Goal: Task Accomplishment & Management: Manage account settings

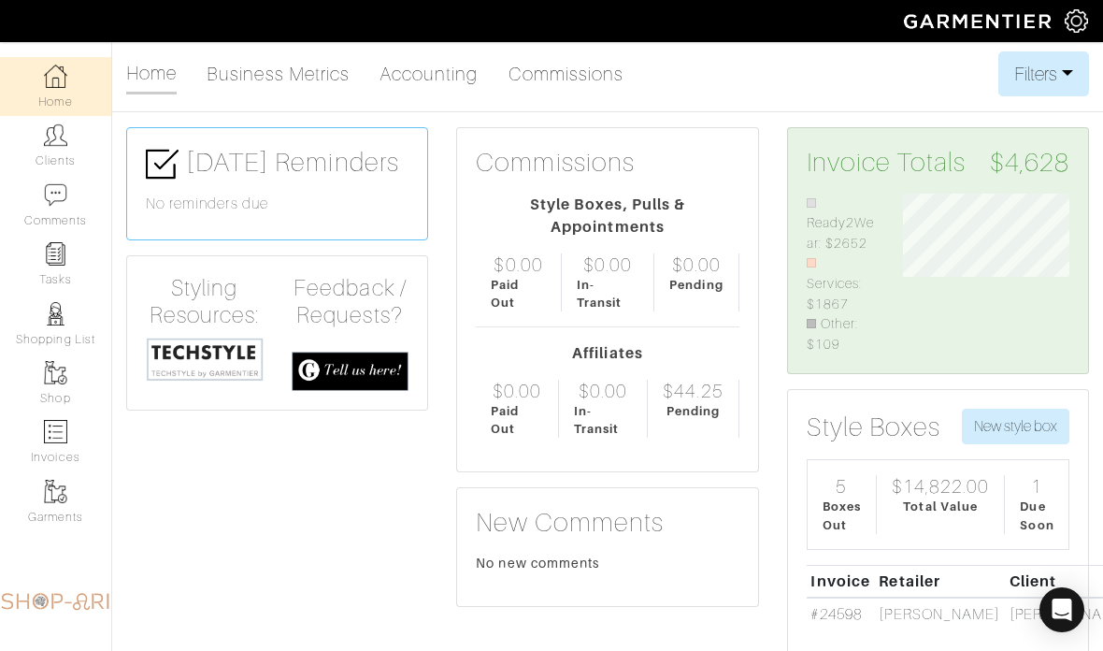
scroll to position [157, 194]
click at [53, 164] on link "Clients" at bounding box center [55, 145] width 111 height 59
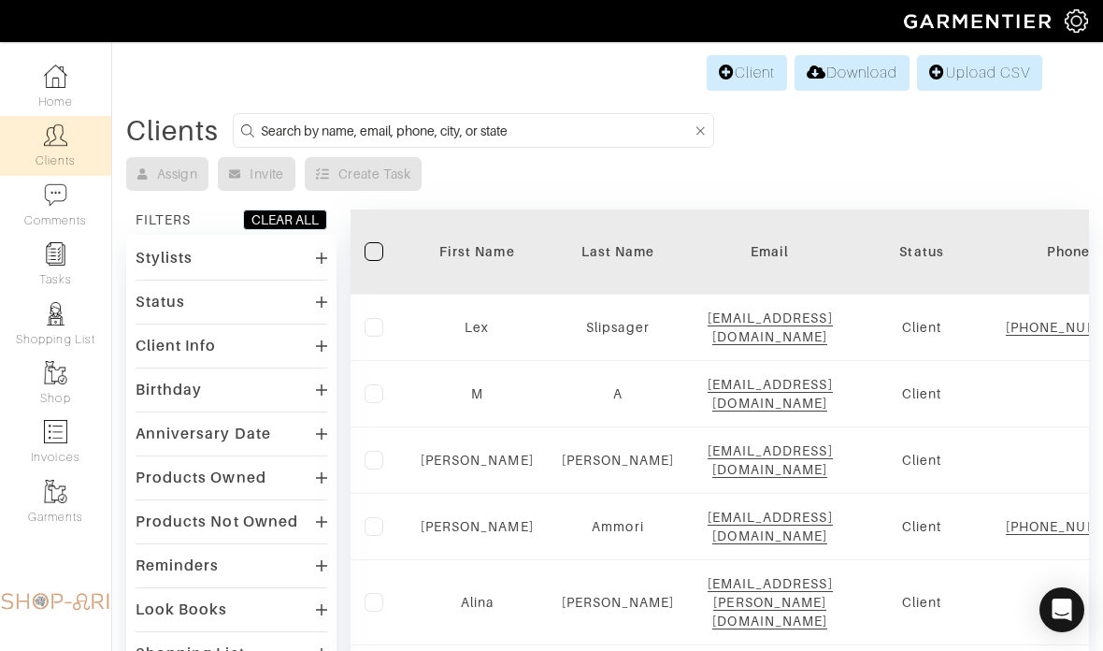
click at [683, 136] on input at bounding box center [476, 130] width 431 height 23
type input "Mariel"
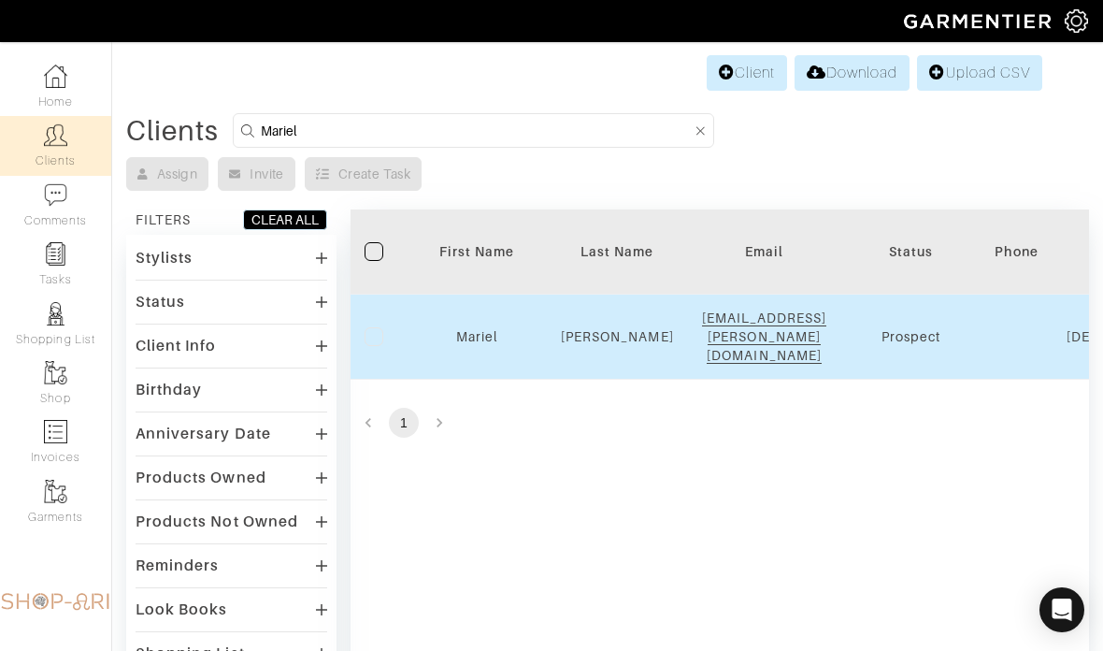
click at [484, 308] on td "Mariel" at bounding box center [477, 337] width 140 height 85
click at [480, 329] on link "Mariel" at bounding box center [476, 336] width 41 height 15
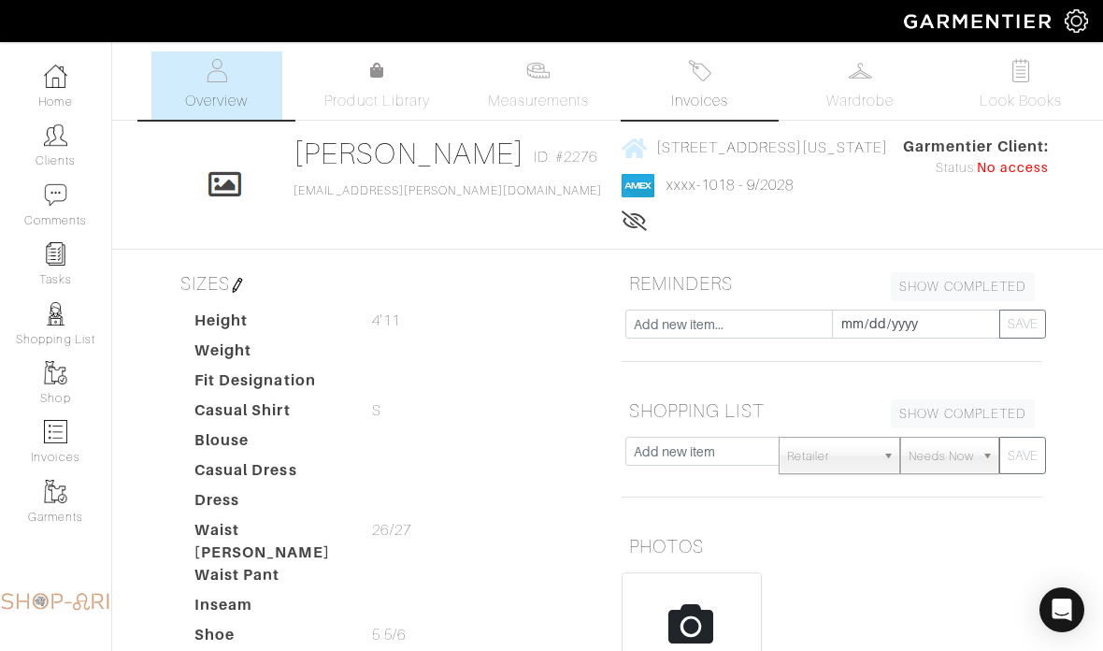
click at [722, 81] on link "Invoices" at bounding box center [699, 85] width 131 height 68
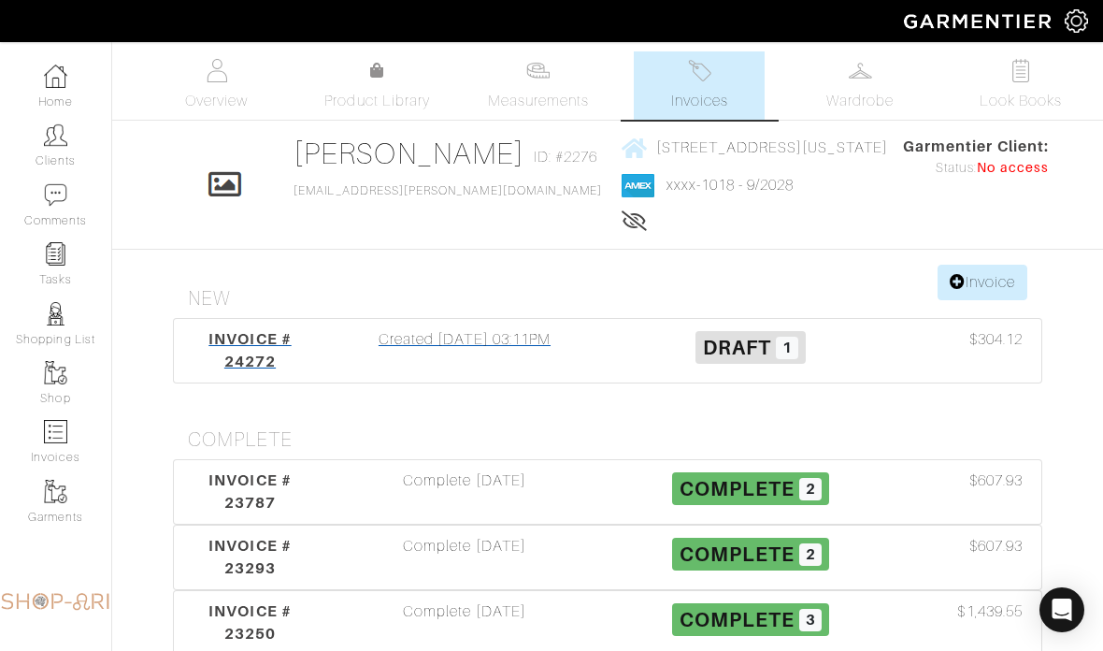
click at [554, 338] on div "Created 08/05/25 03:11PM" at bounding box center [465, 350] width 286 height 45
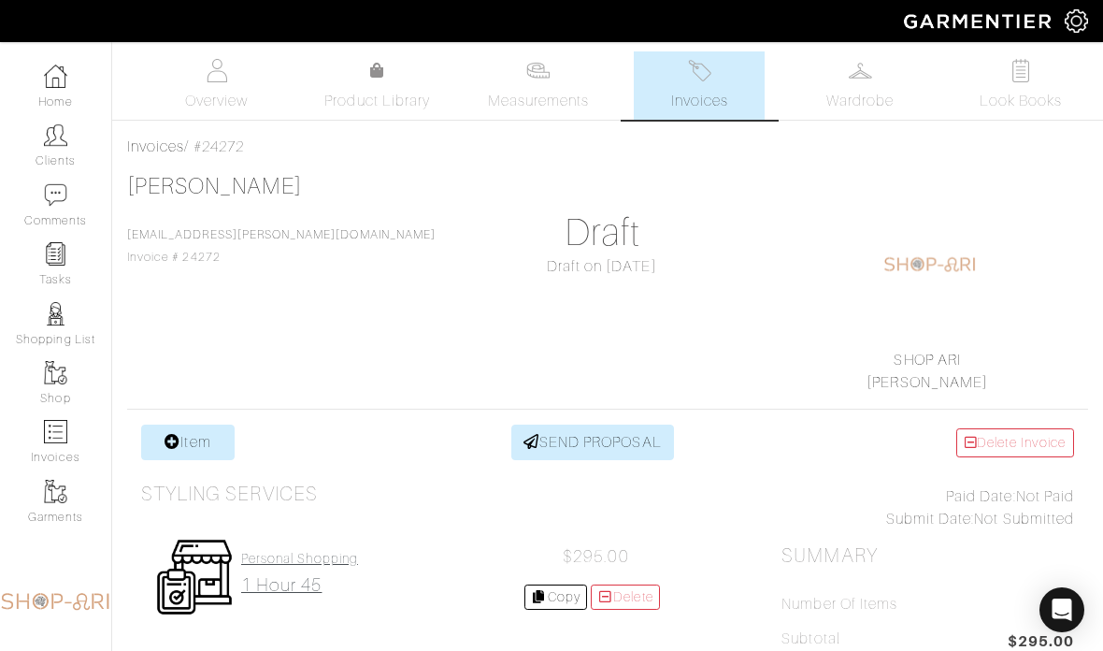
click at [335, 551] on h4 "Personal Shopping" at bounding box center [299, 559] width 117 height 16
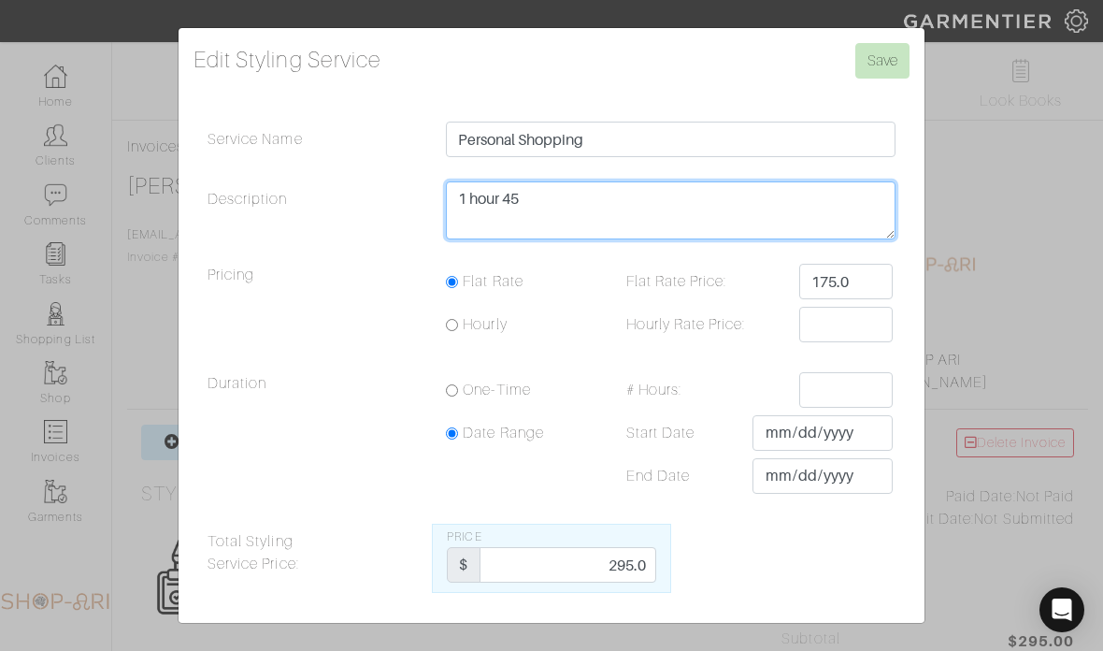
click at [753, 239] on textarea "1 hour 45" at bounding box center [671, 210] width 450 height 58
type textarea "2.5"
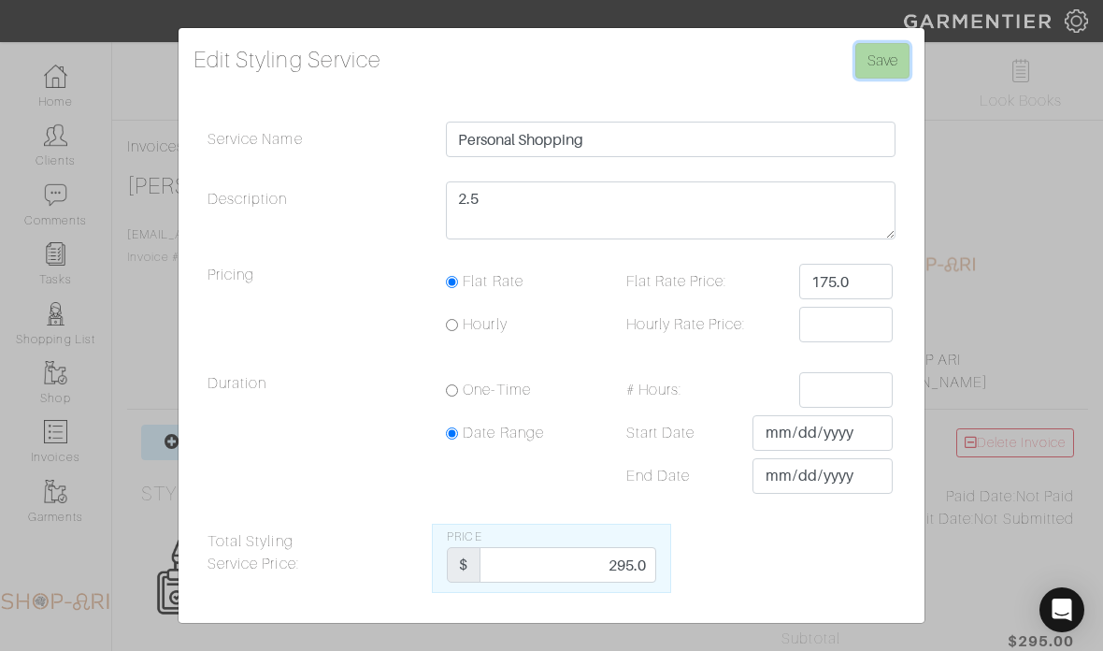
click at [885, 79] on input "Save" at bounding box center [883, 61] width 54 height 36
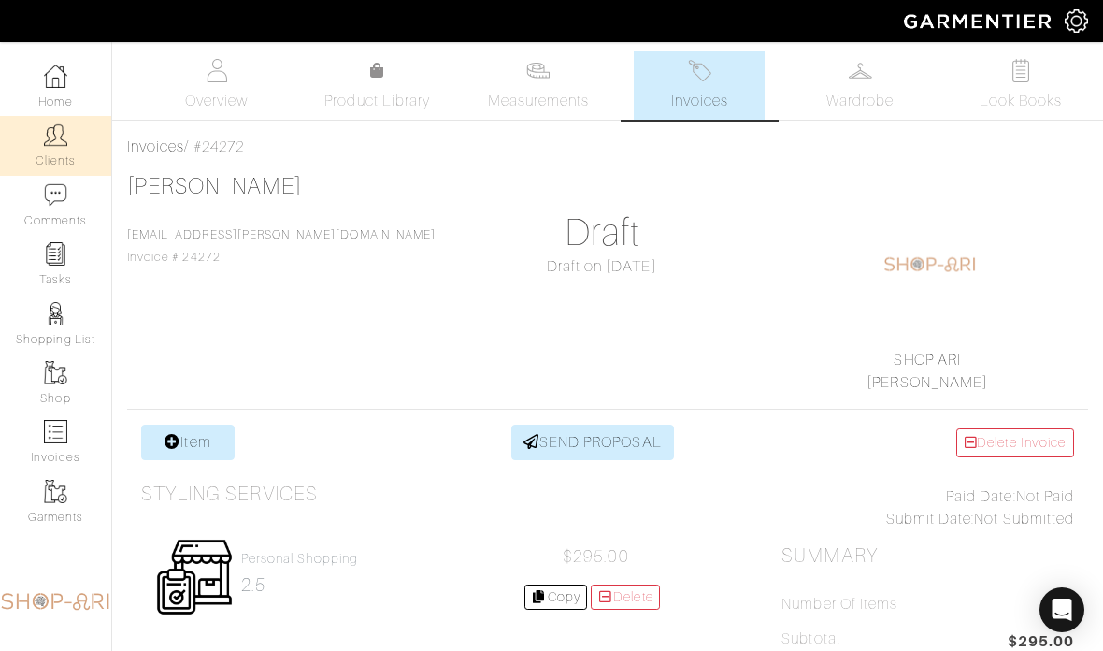
click at [56, 145] on img at bounding box center [55, 134] width 23 height 23
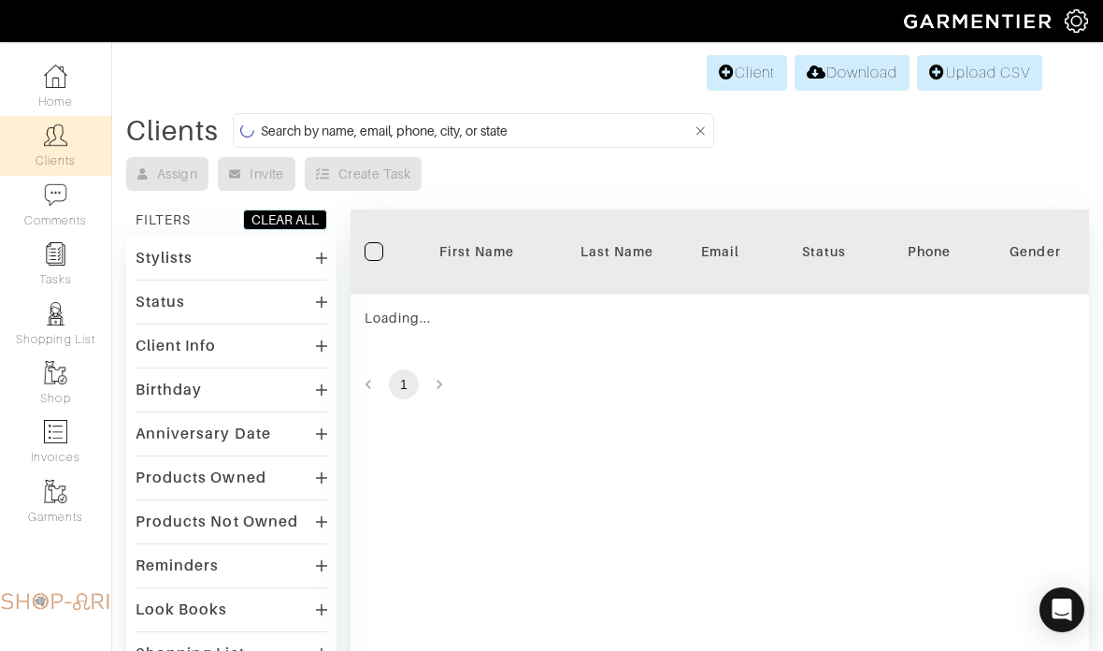
click at [547, 138] on input at bounding box center [476, 130] width 431 height 23
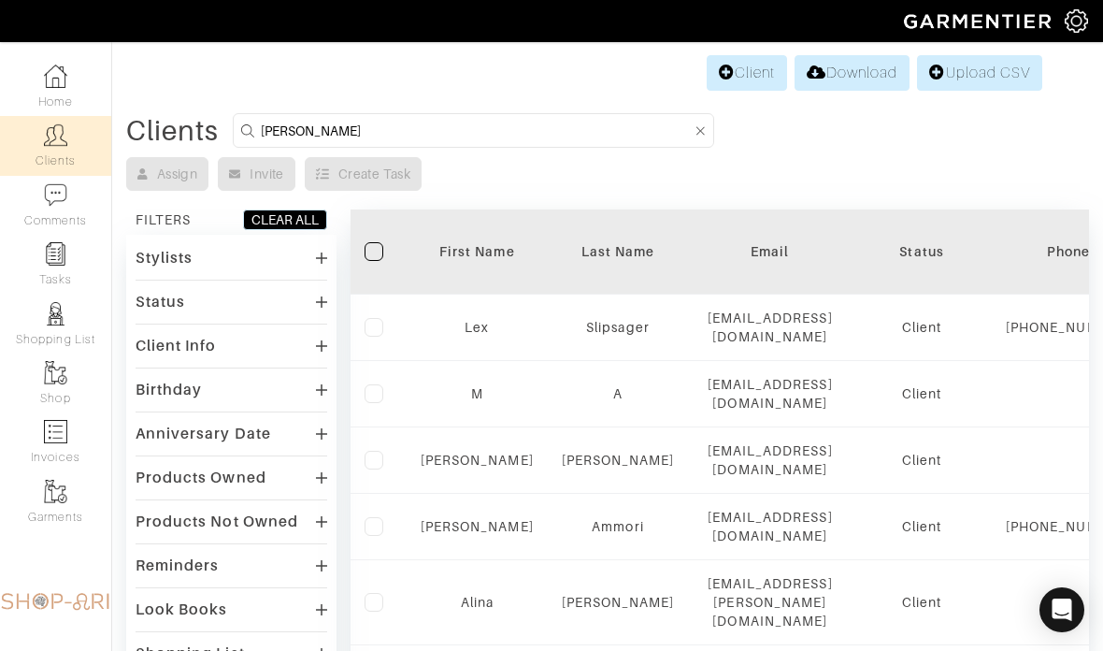
type input "Nilam"
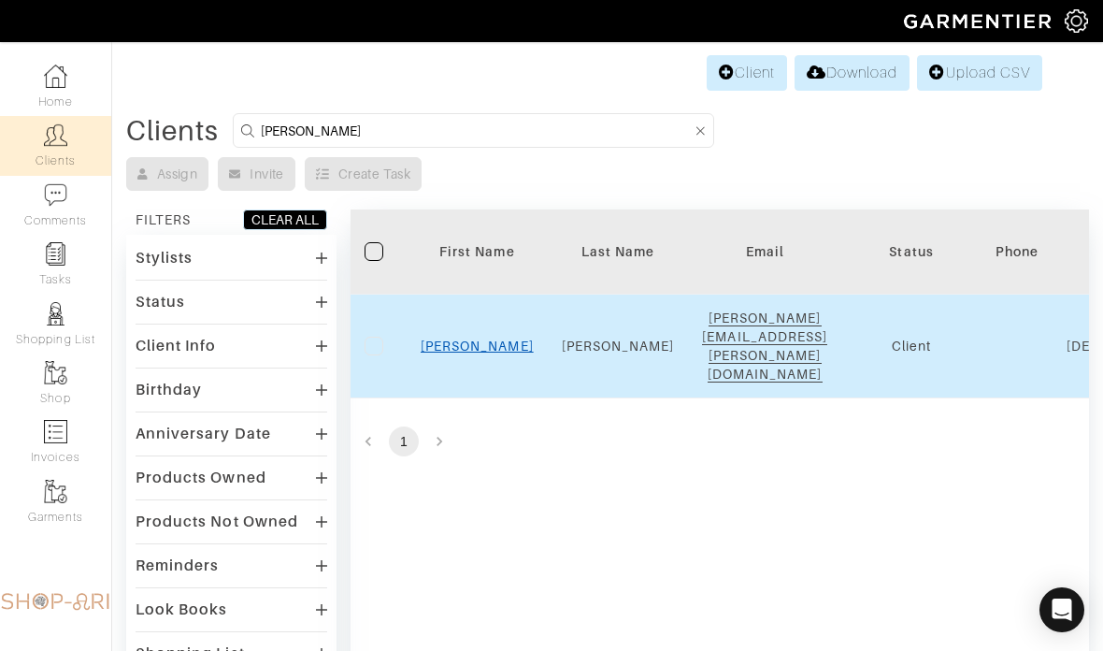
click at [490, 338] on link "Nilam" at bounding box center [477, 345] width 113 height 15
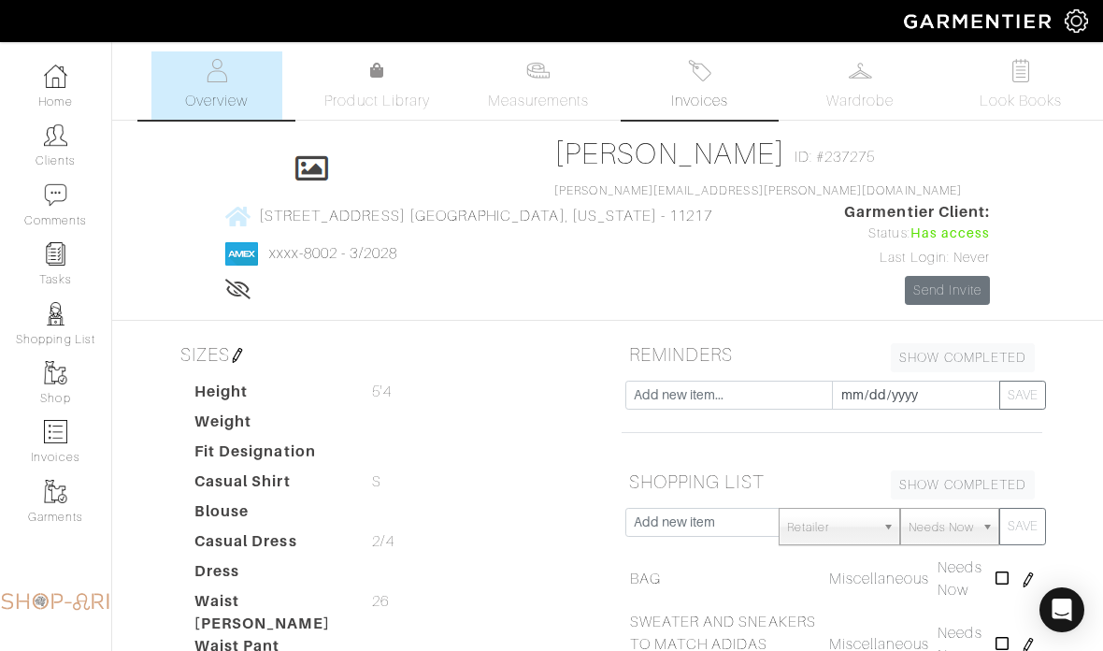
click at [712, 69] on img at bounding box center [699, 70] width 23 height 23
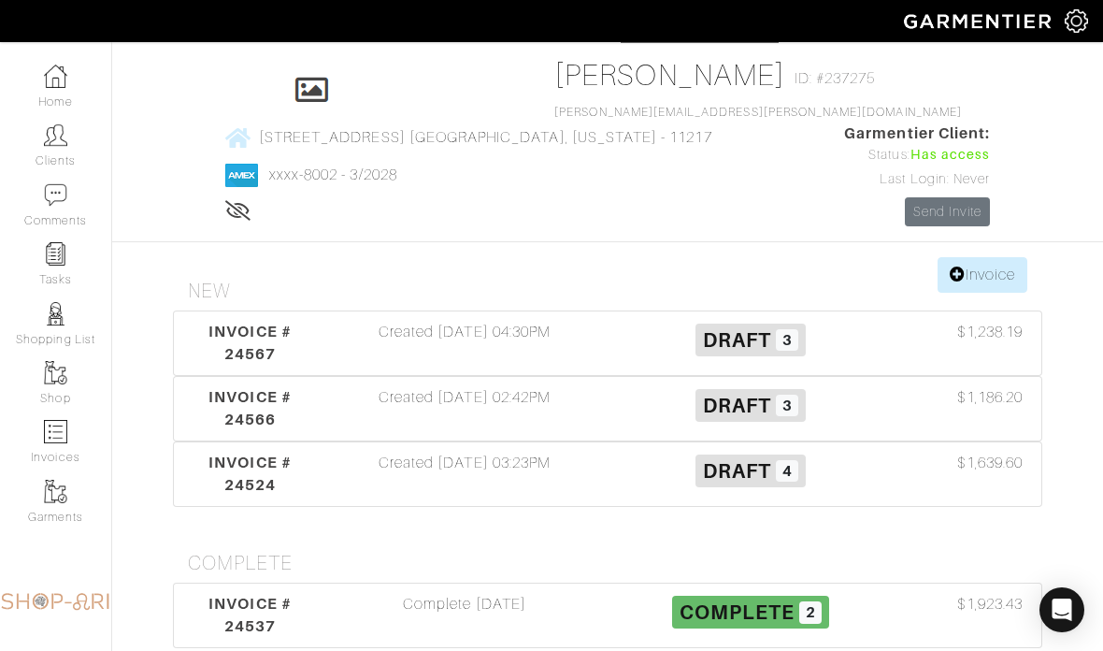
scroll to position [81, 0]
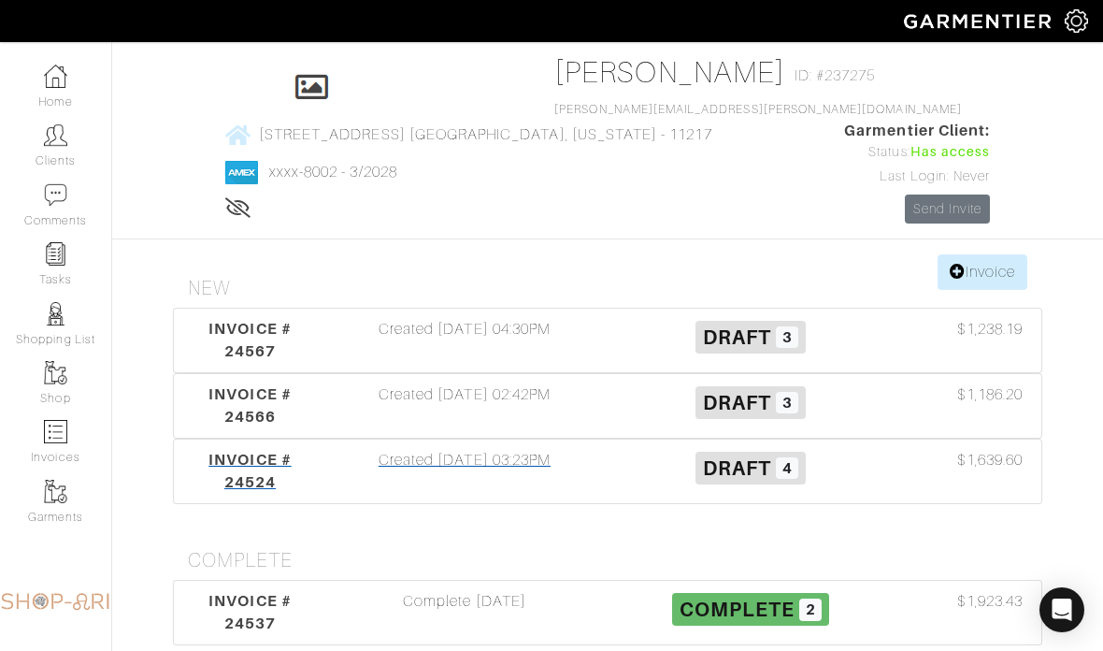
click at [552, 494] on div "Created 09/08/25 03:23PM" at bounding box center [465, 471] width 286 height 45
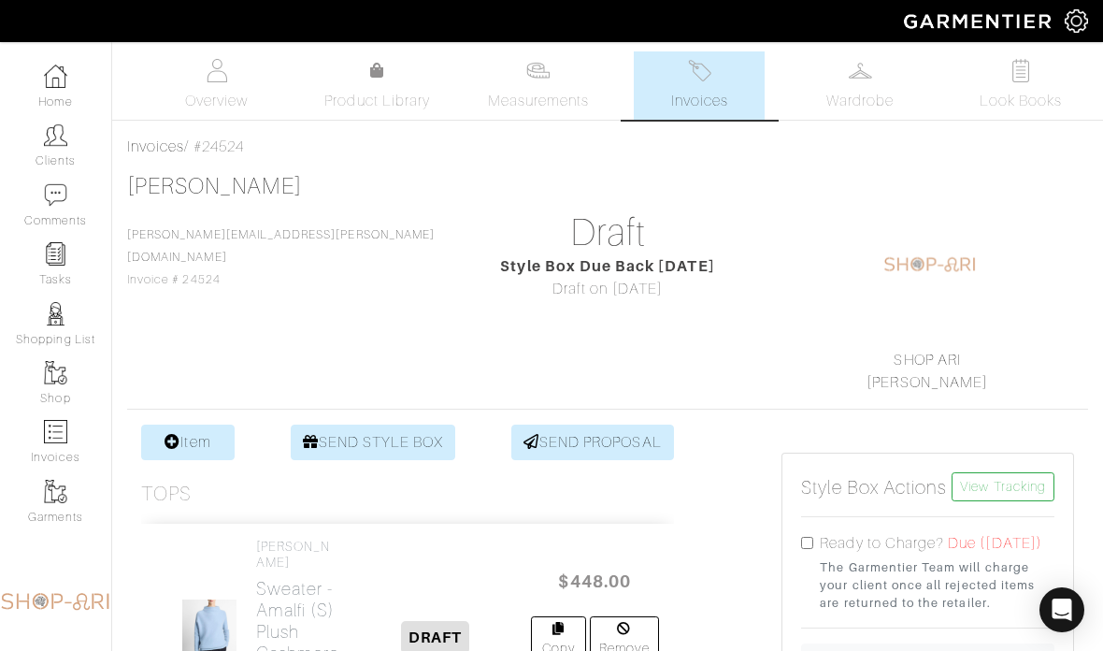
click at [734, 65] on link "Invoices" at bounding box center [699, 85] width 131 height 68
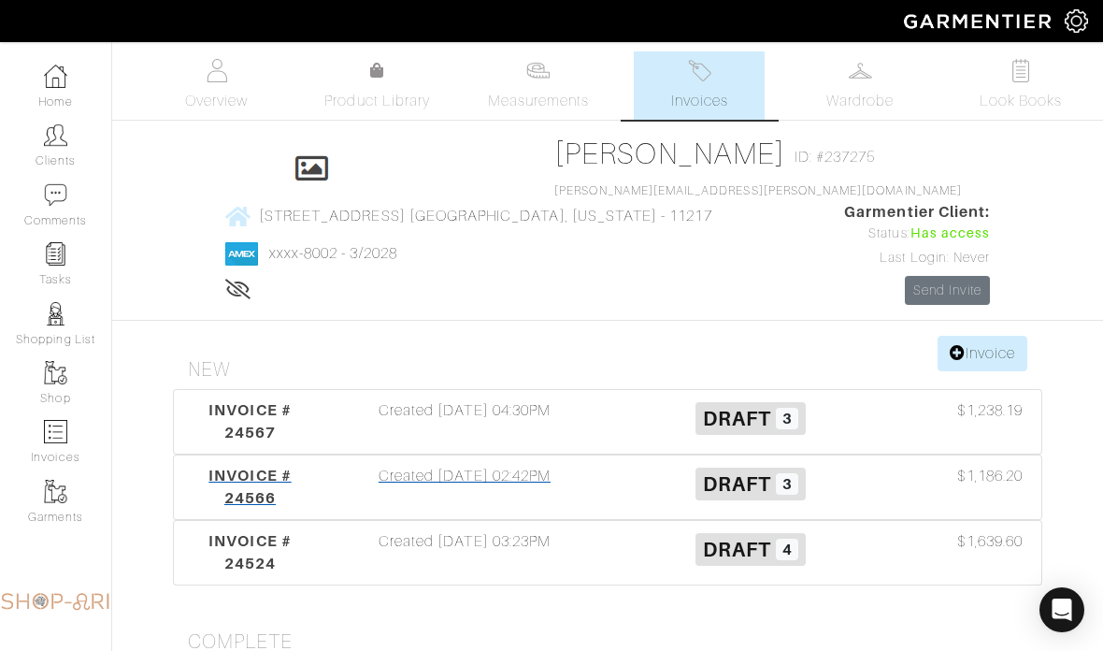
click at [464, 510] on div "Created 09/15/25 02:42PM" at bounding box center [465, 487] width 286 height 45
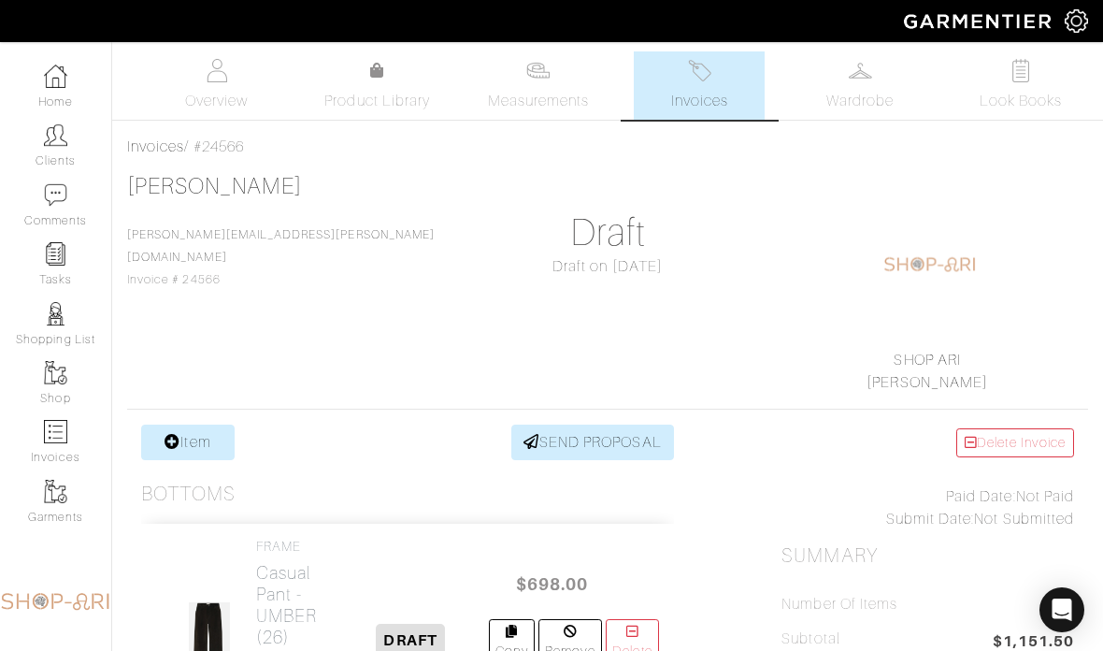
click at [710, 77] on img at bounding box center [699, 70] width 23 height 23
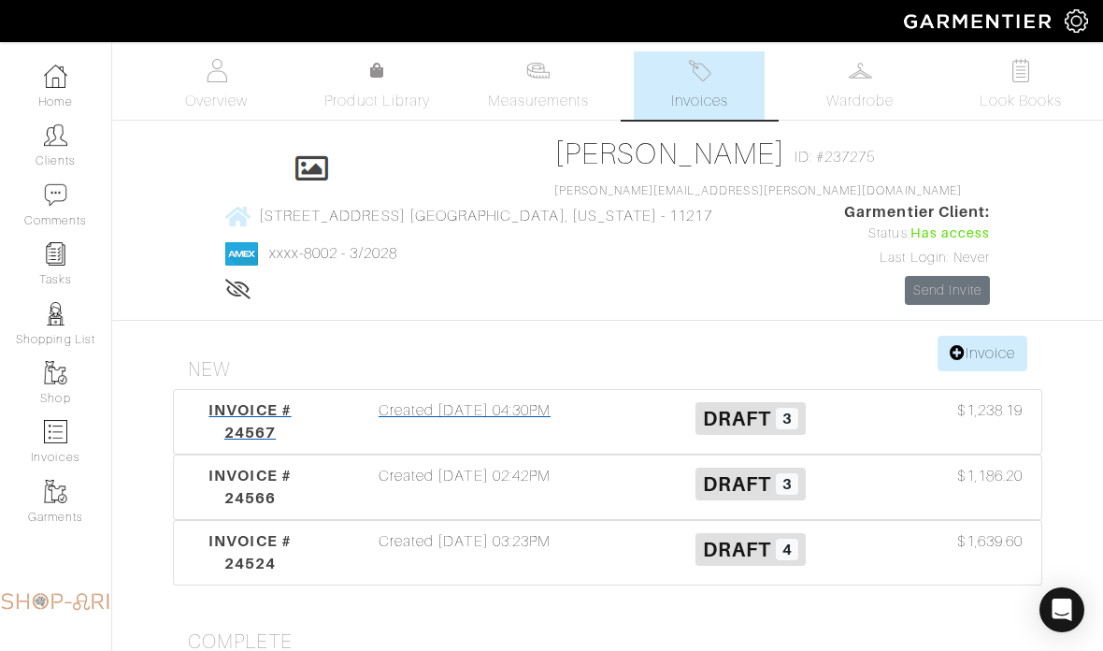
click at [467, 434] on div "Created 09/15/25 04:30PM" at bounding box center [465, 421] width 286 height 45
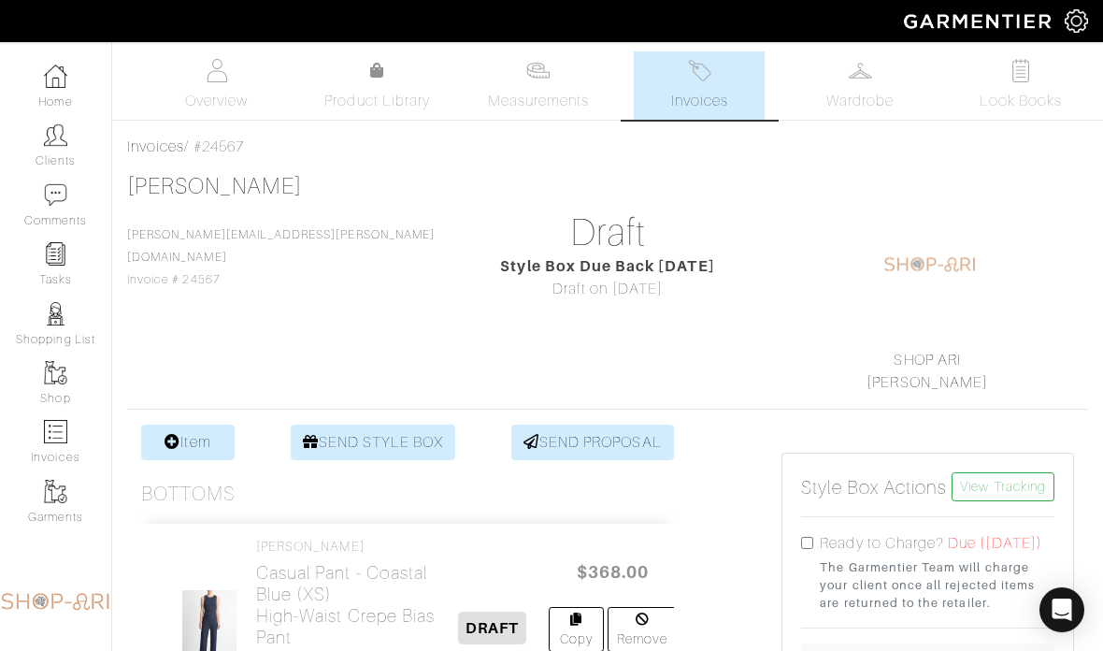
click at [710, 77] on img at bounding box center [699, 70] width 23 height 23
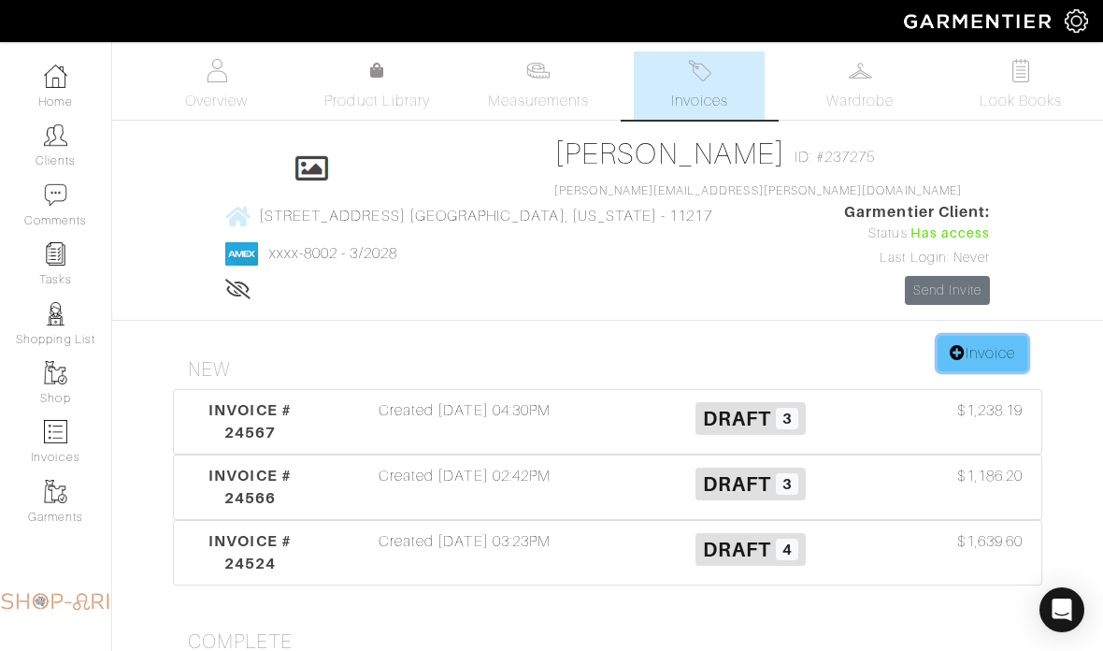
click at [1026, 371] on link "Invoice" at bounding box center [983, 354] width 90 height 36
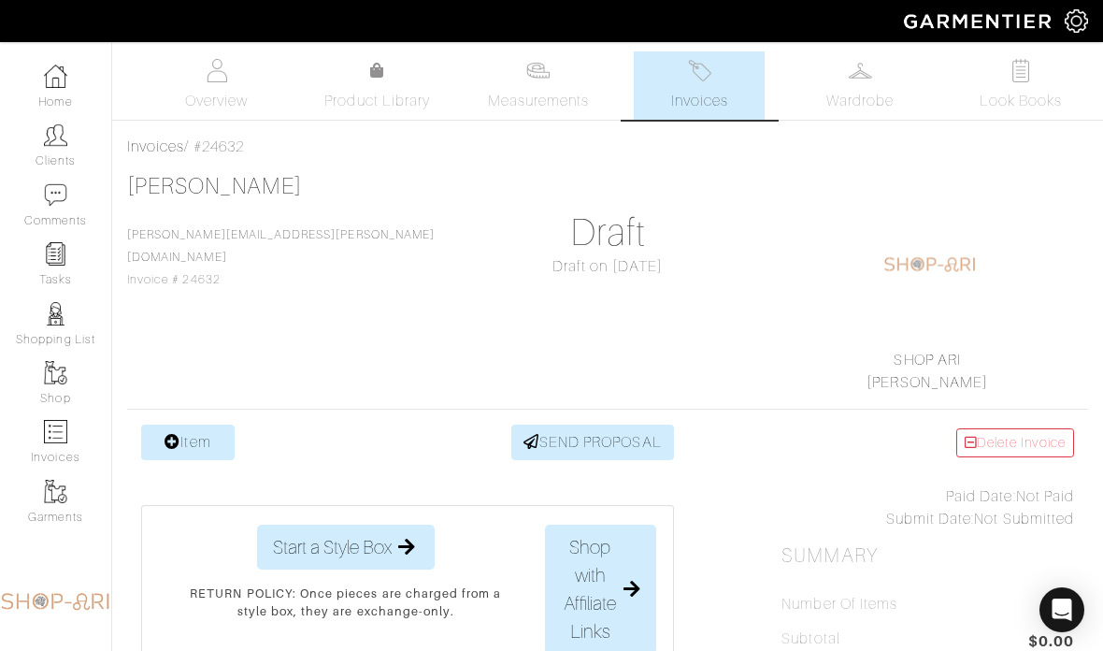
scroll to position [2, 0]
click at [199, 428] on link "Item" at bounding box center [187, 441] width 93 height 36
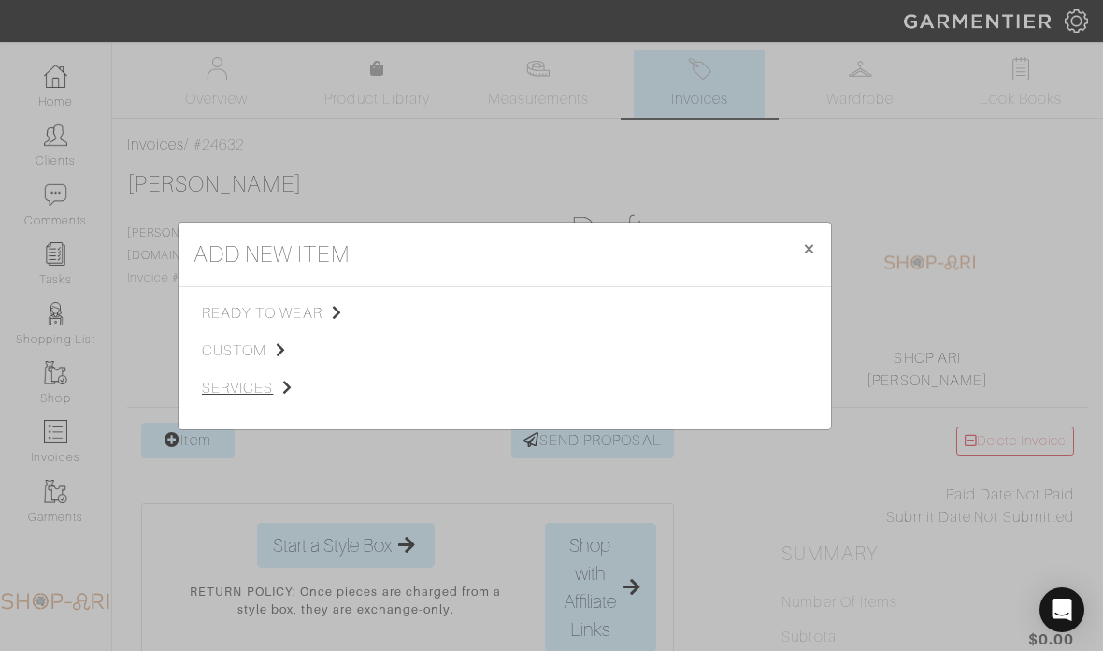
click at [241, 399] on span "services" at bounding box center [296, 388] width 188 height 22
click at [476, 319] on span "Styling Service" at bounding box center [464, 311] width 93 height 15
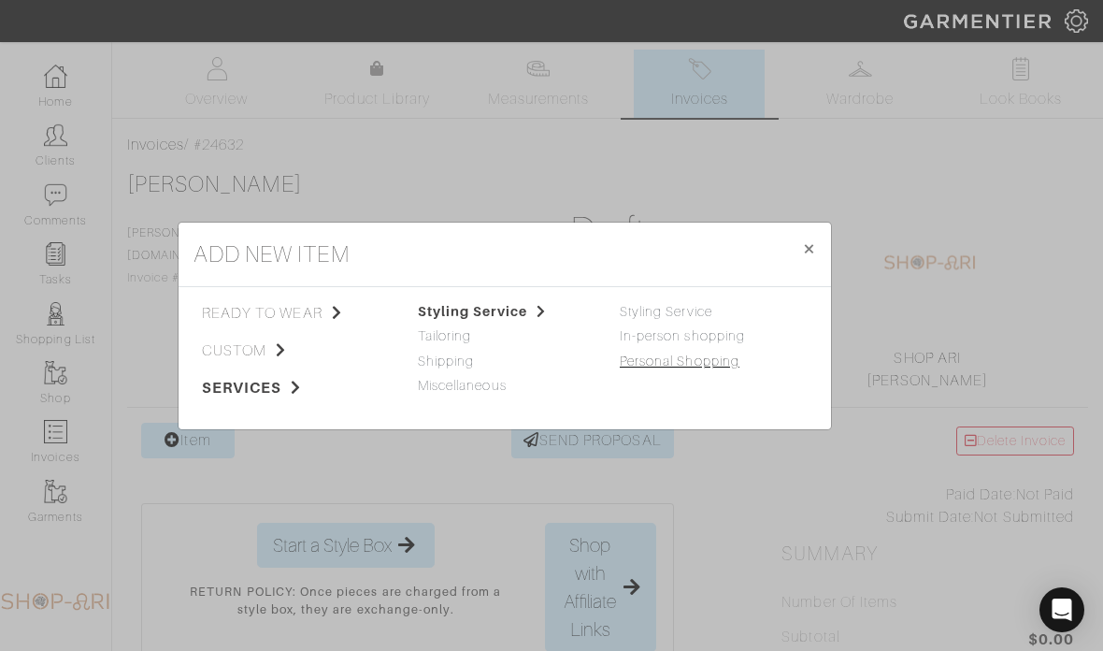
click at [734, 368] on link "Personal Shopping" at bounding box center [680, 360] width 120 height 15
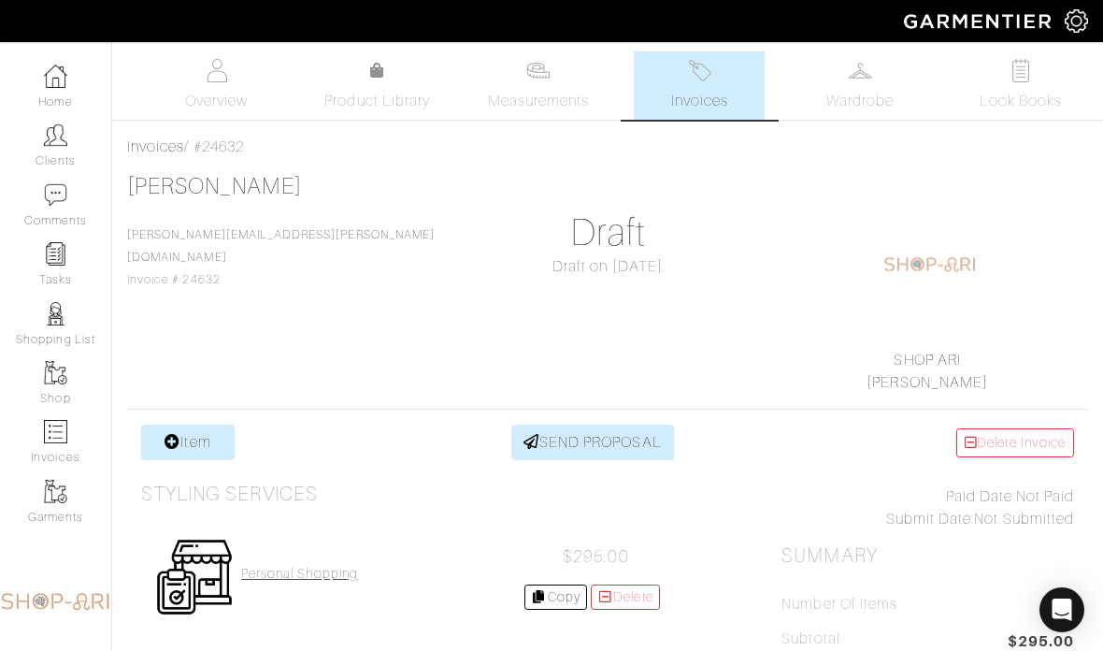
click at [298, 573] on h4 "Personal Shopping" at bounding box center [299, 574] width 117 height 16
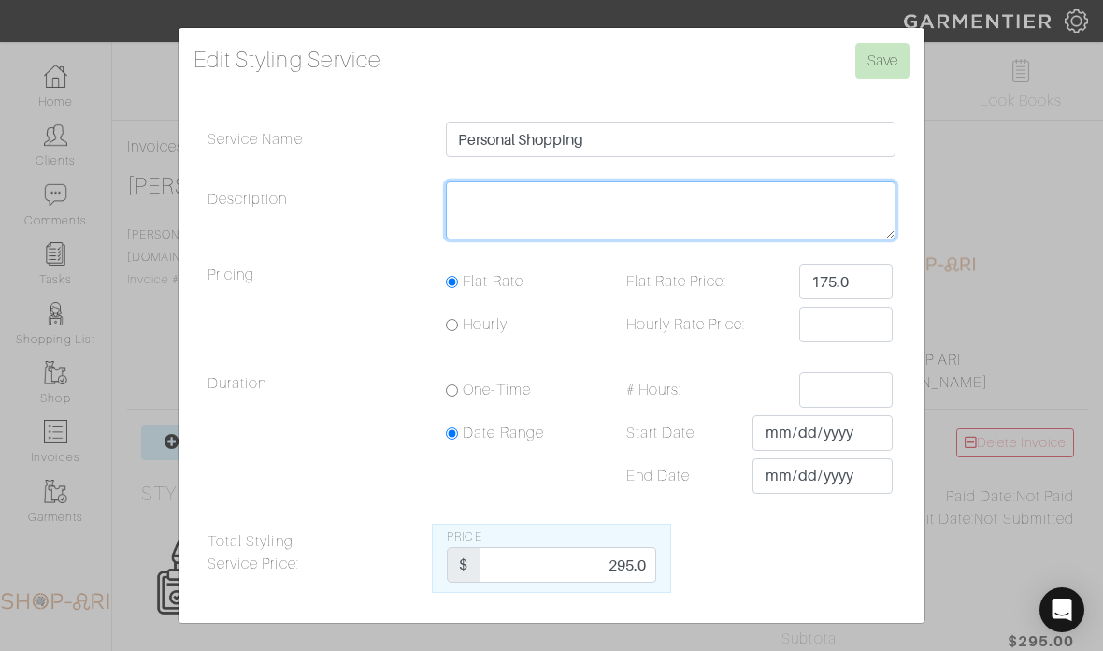
click at [578, 239] on textarea "Description" at bounding box center [671, 210] width 450 height 58
type textarea "40"
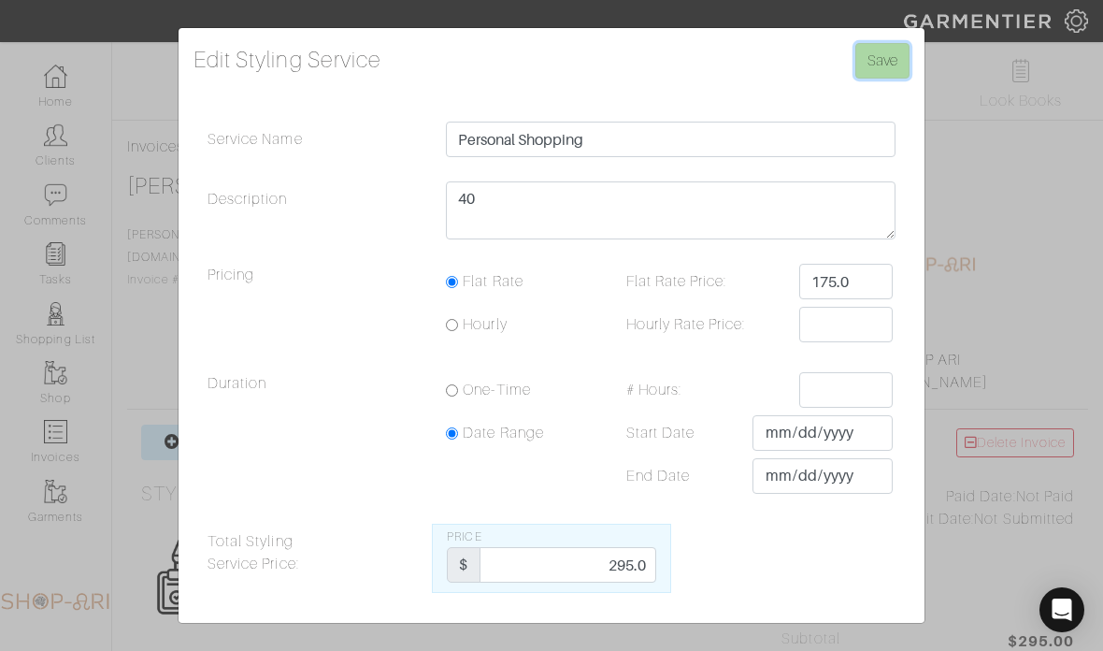
click at [860, 79] on input "Save" at bounding box center [883, 61] width 54 height 36
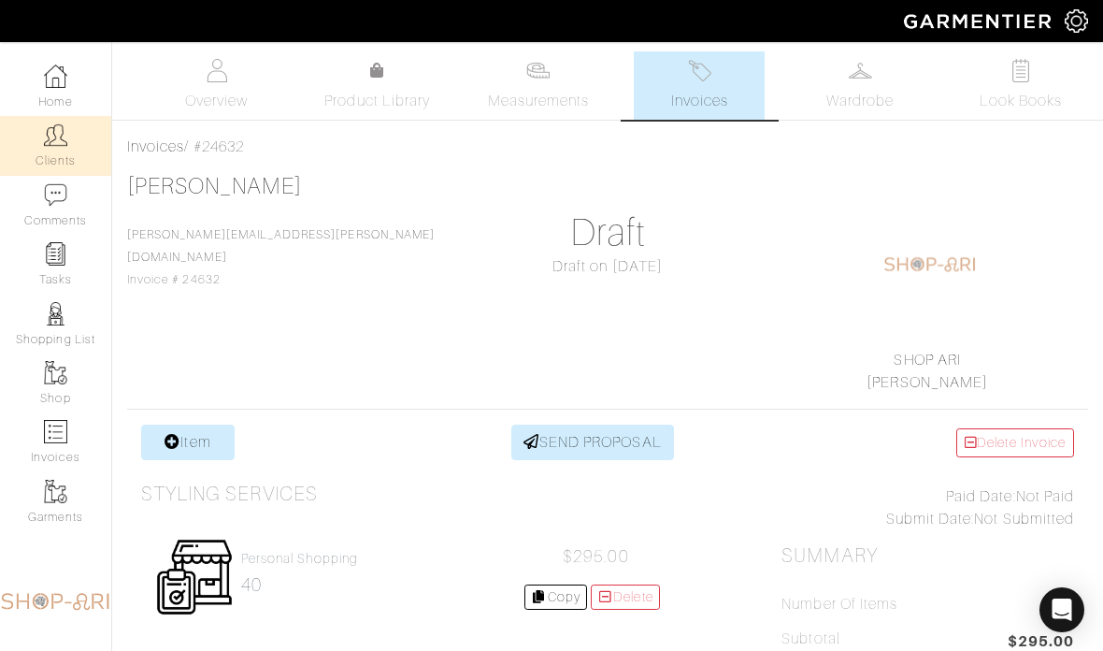
click at [80, 144] on link "Clients" at bounding box center [55, 145] width 111 height 59
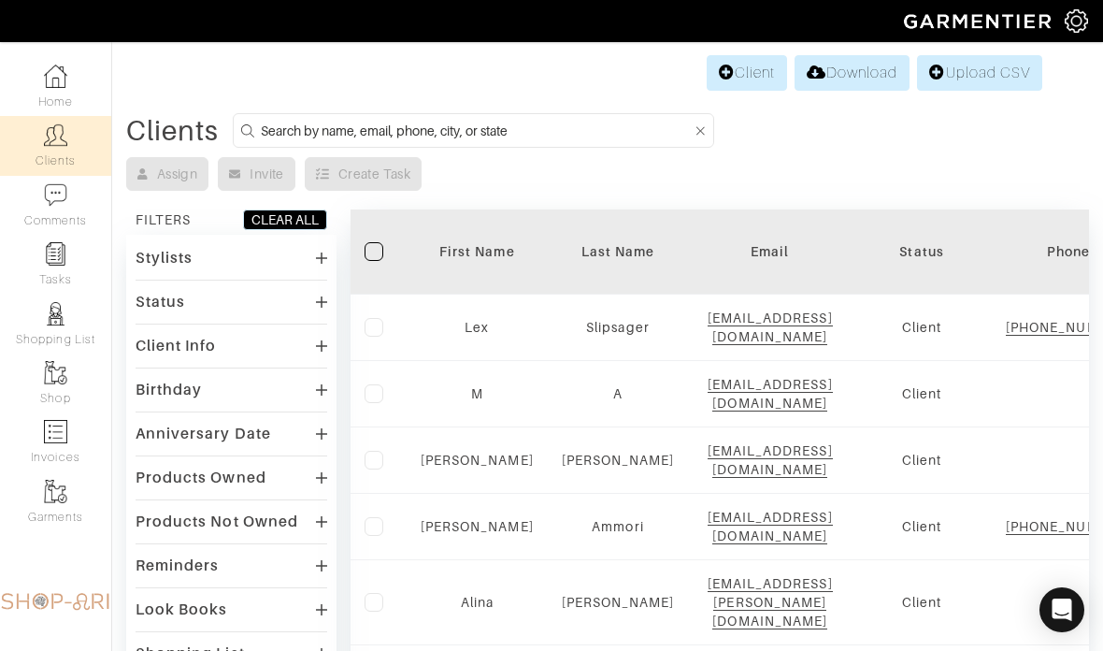
click at [350, 133] on input at bounding box center [476, 130] width 431 height 23
type input "Janet"
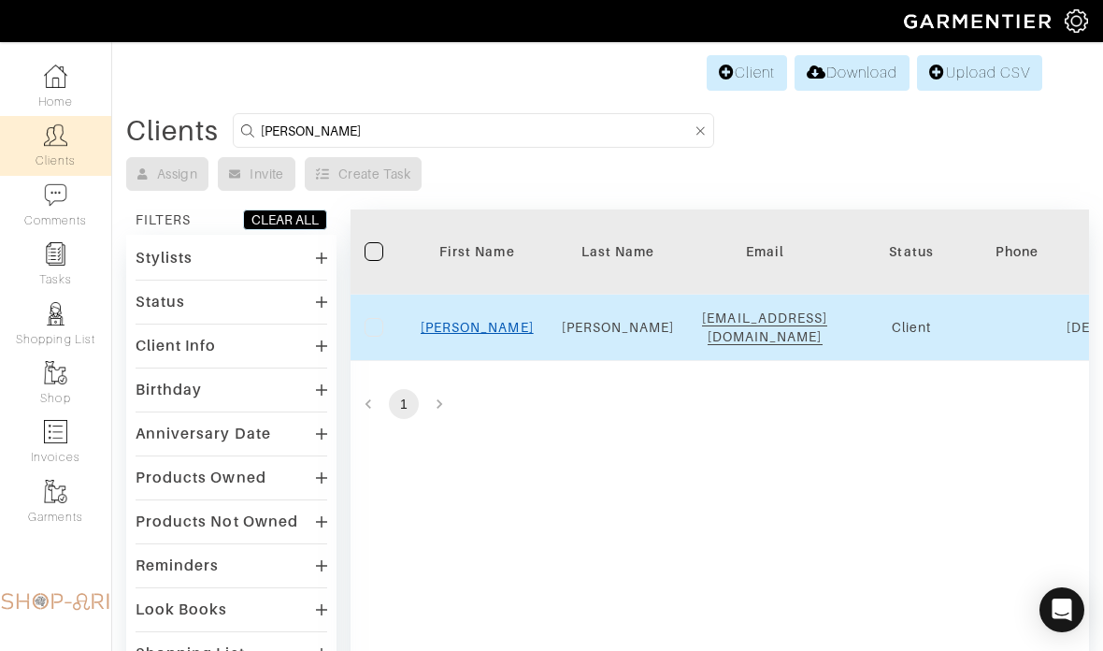
click at [482, 334] on link "Janet" at bounding box center [477, 327] width 113 height 15
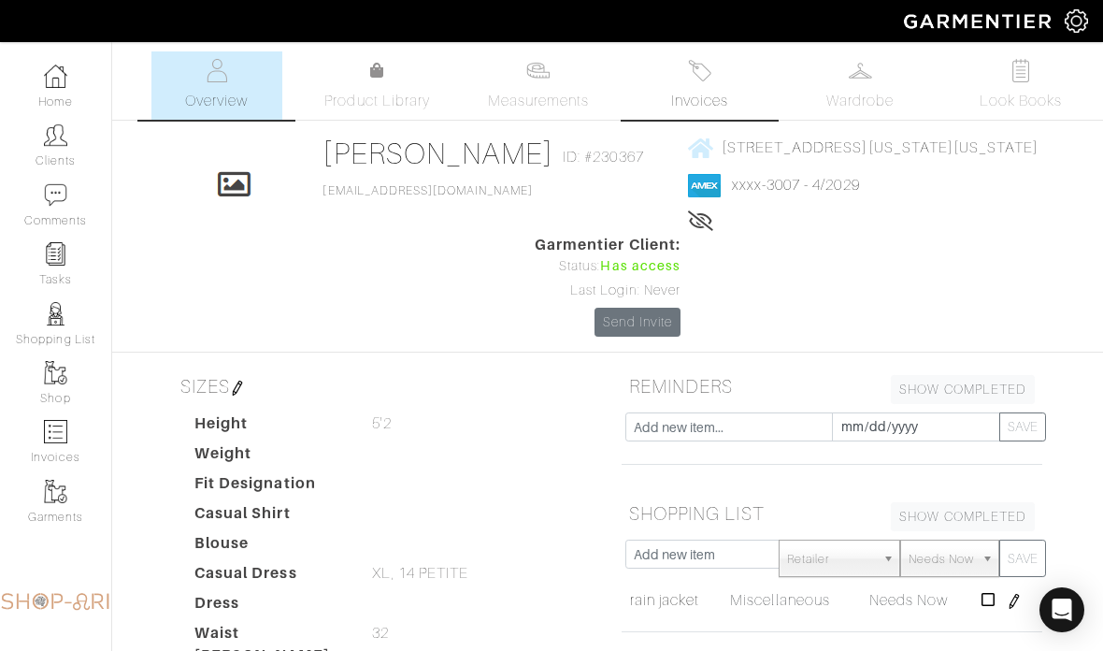
click at [679, 96] on span "Invoices" at bounding box center [699, 101] width 57 height 22
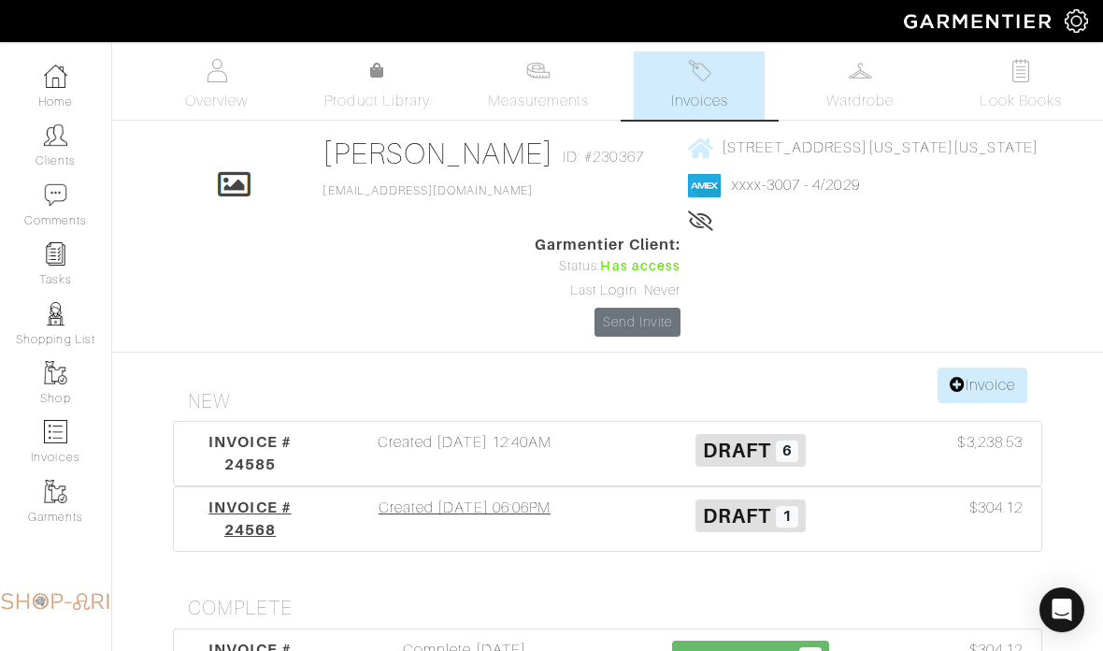
click at [370, 494] on div "INVOICE # 24568 Created [DATE] 06:06PM Draft 1 $304.12" at bounding box center [608, 519] width 868 height 64
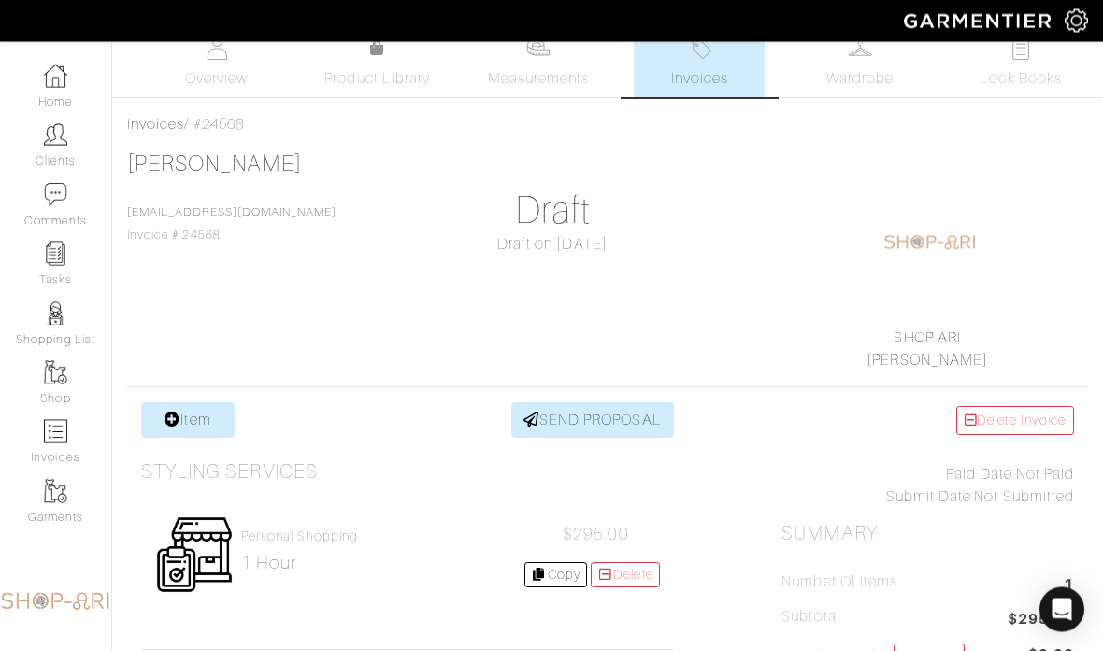
scroll to position [40, 0]
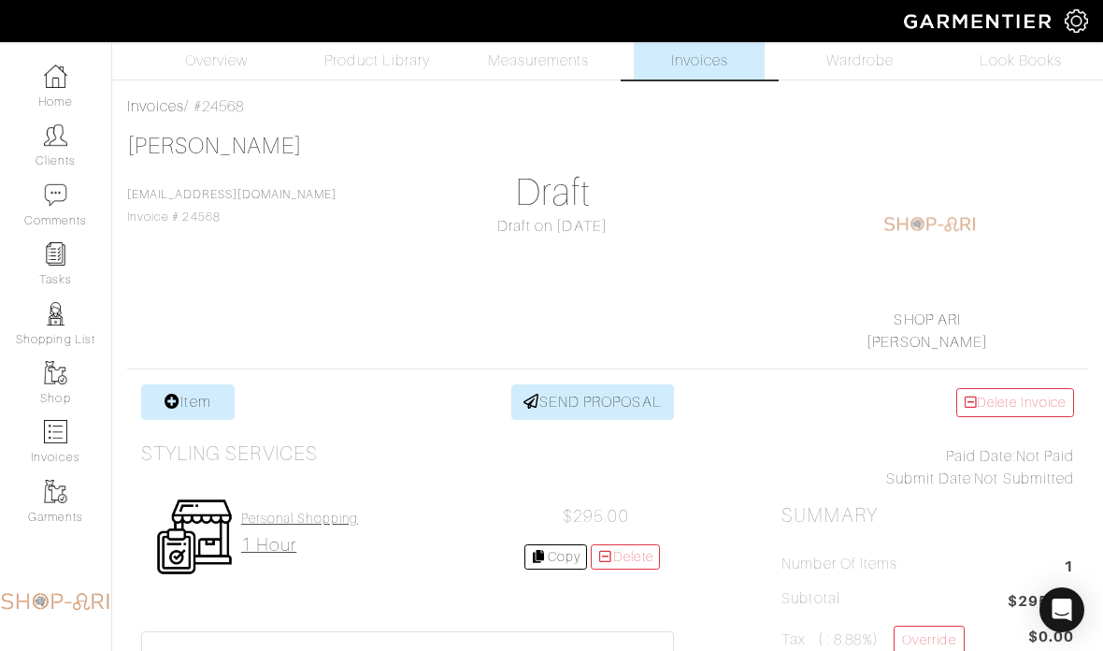
click at [270, 539] on h2 "1 hour" at bounding box center [299, 545] width 117 height 22
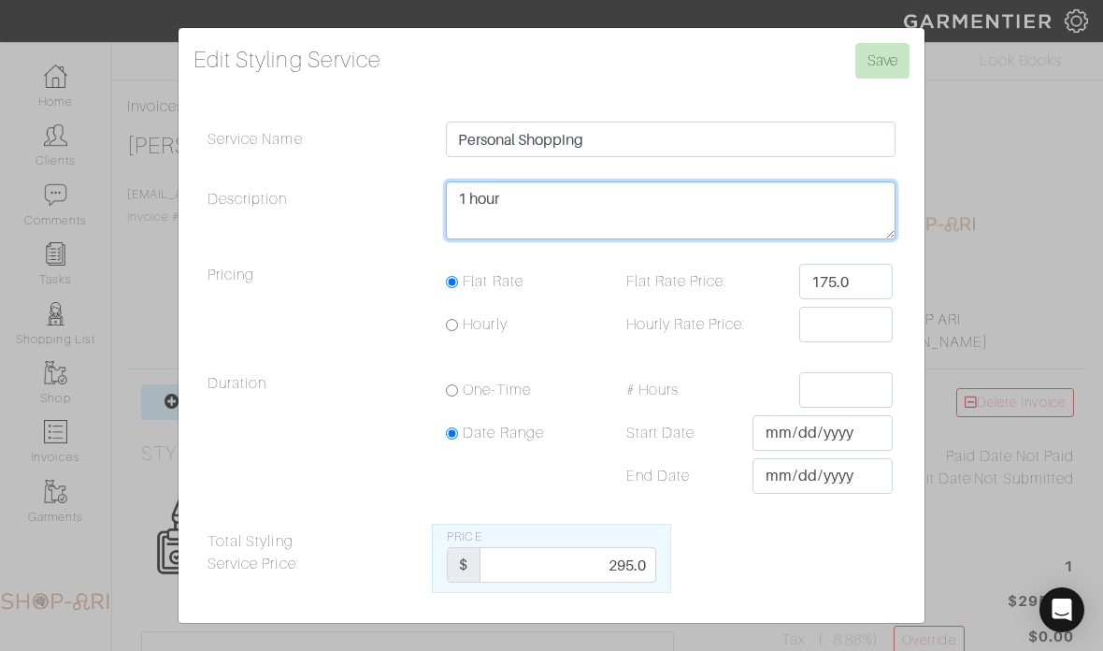
click at [695, 239] on textarea "1 hour" at bounding box center [671, 210] width 450 height 58
type textarea "1 hour 20 min"
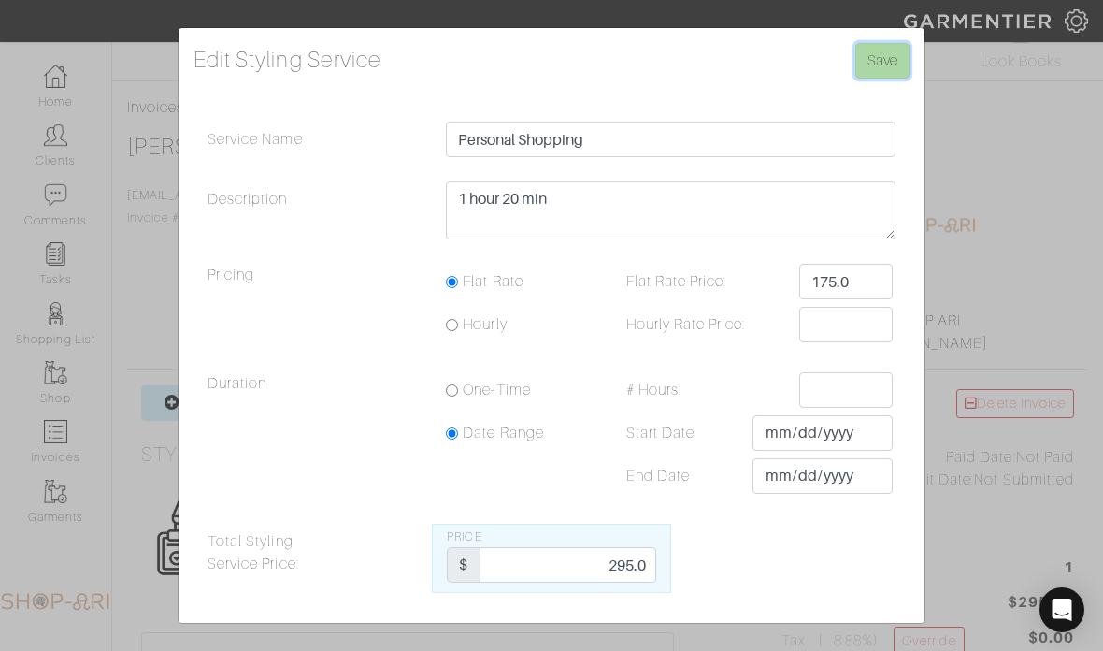
click at [884, 79] on input "Save" at bounding box center [883, 61] width 54 height 36
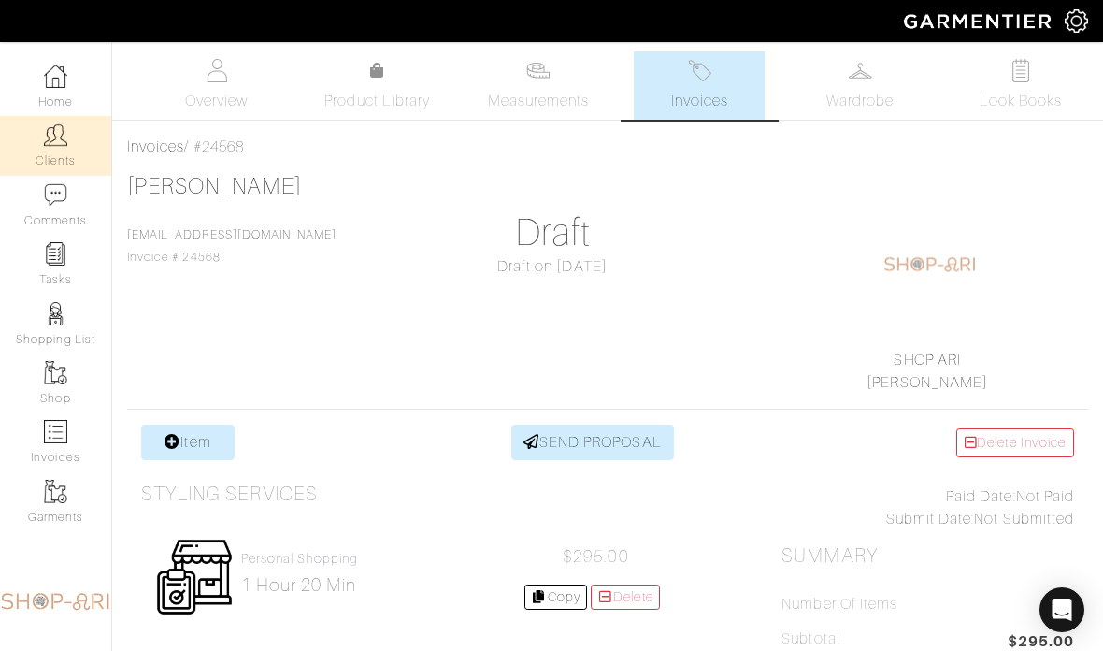
click at [66, 142] on img at bounding box center [55, 134] width 23 height 23
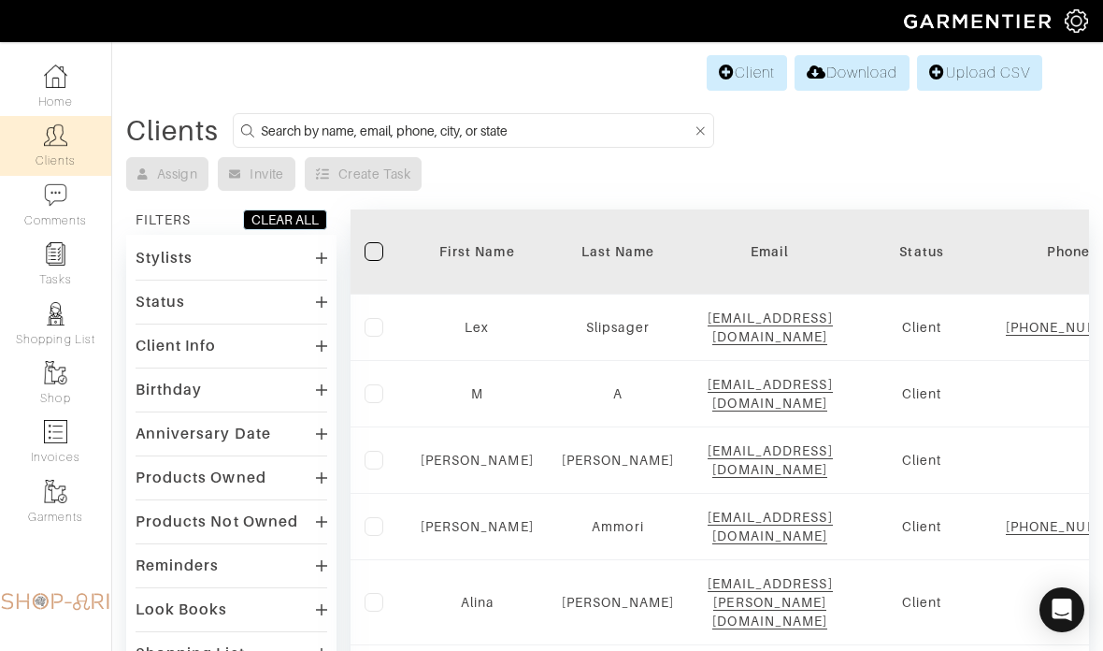
click at [551, 124] on input at bounding box center [476, 130] width 431 height 23
type input "Leslie"
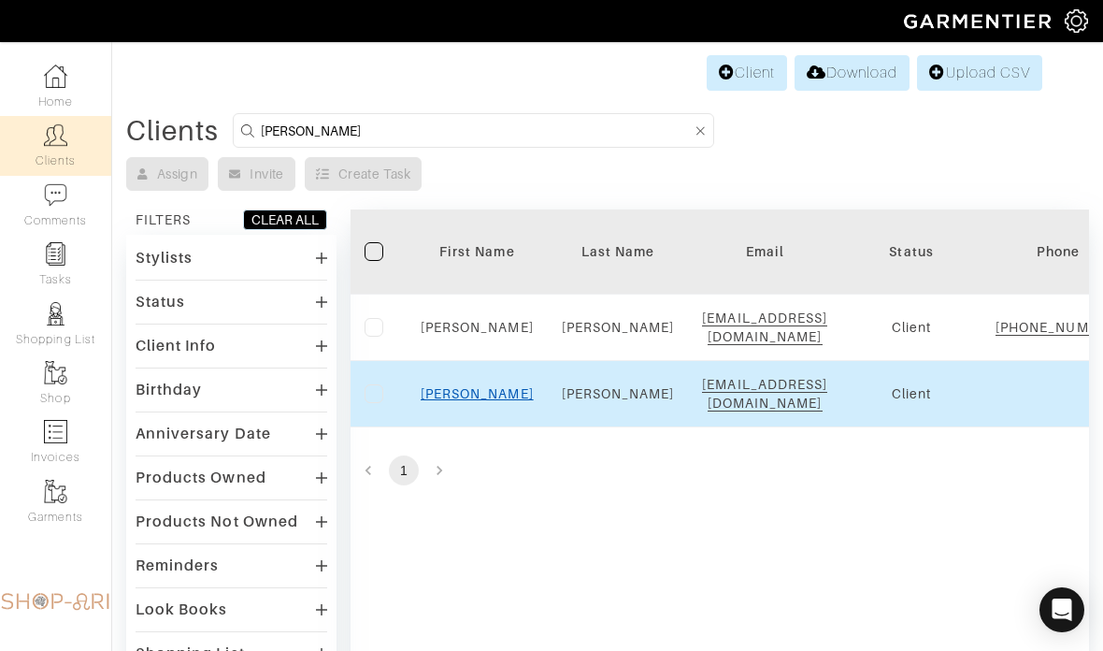
click at [472, 401] on link "Leslie" at bounding box center [477, 393] width 113 height 15
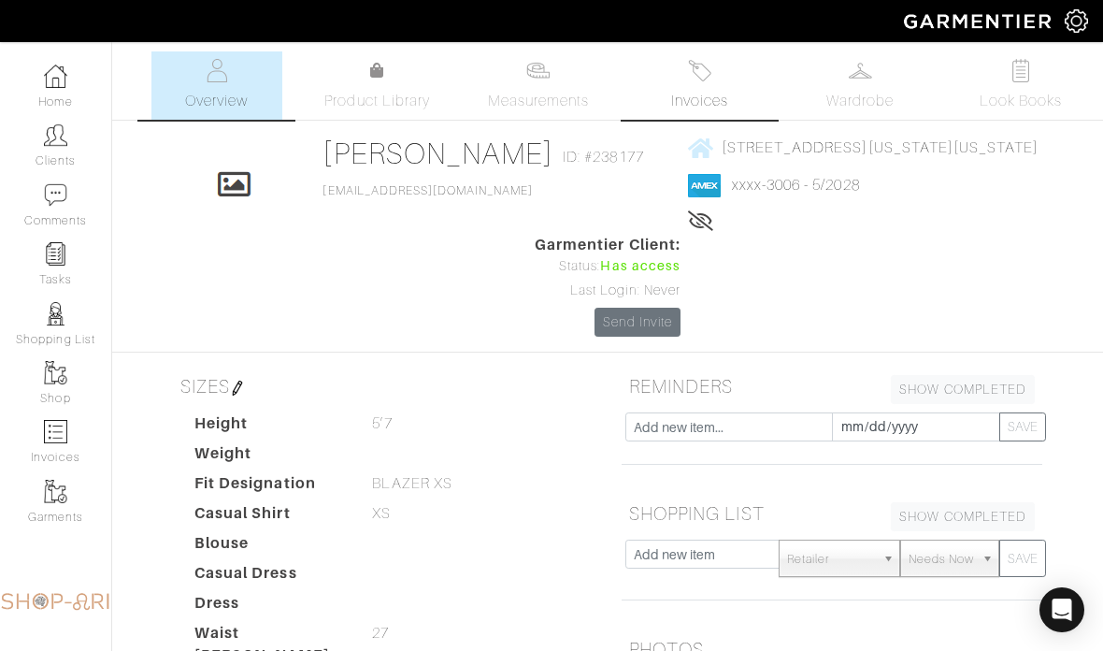
click at [708, 101] on span "Invoices" at bounding box center [699, 101] width 57 height 22
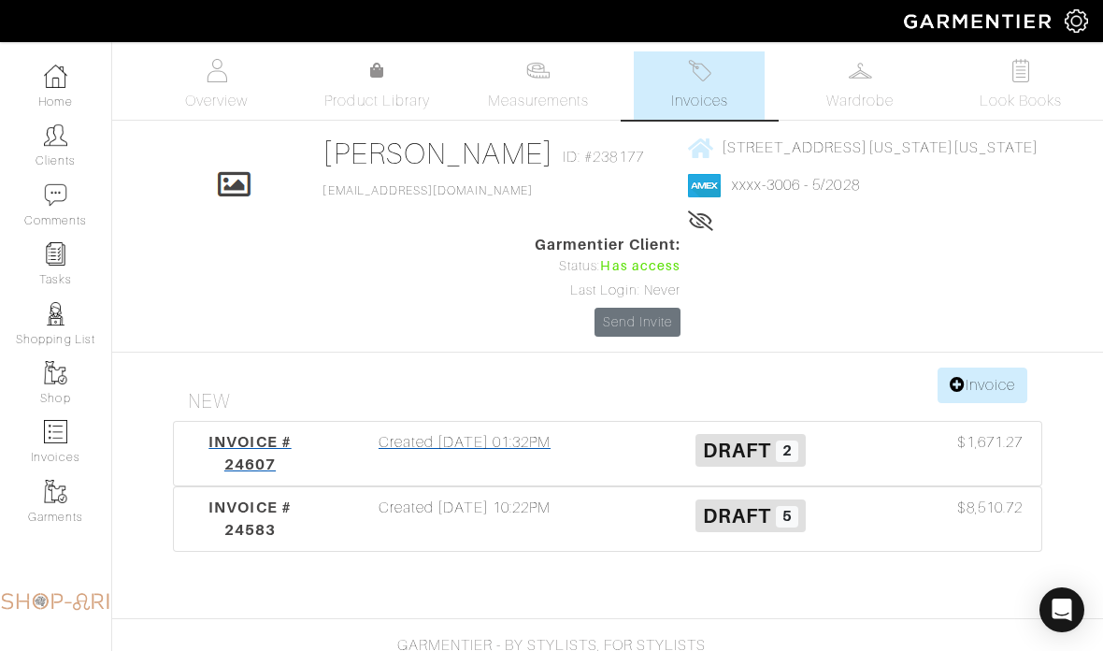
click at [542, 440] on div "Created 09/18/25 01:32PM" at bounding box center [465, 453] width 286 height 45
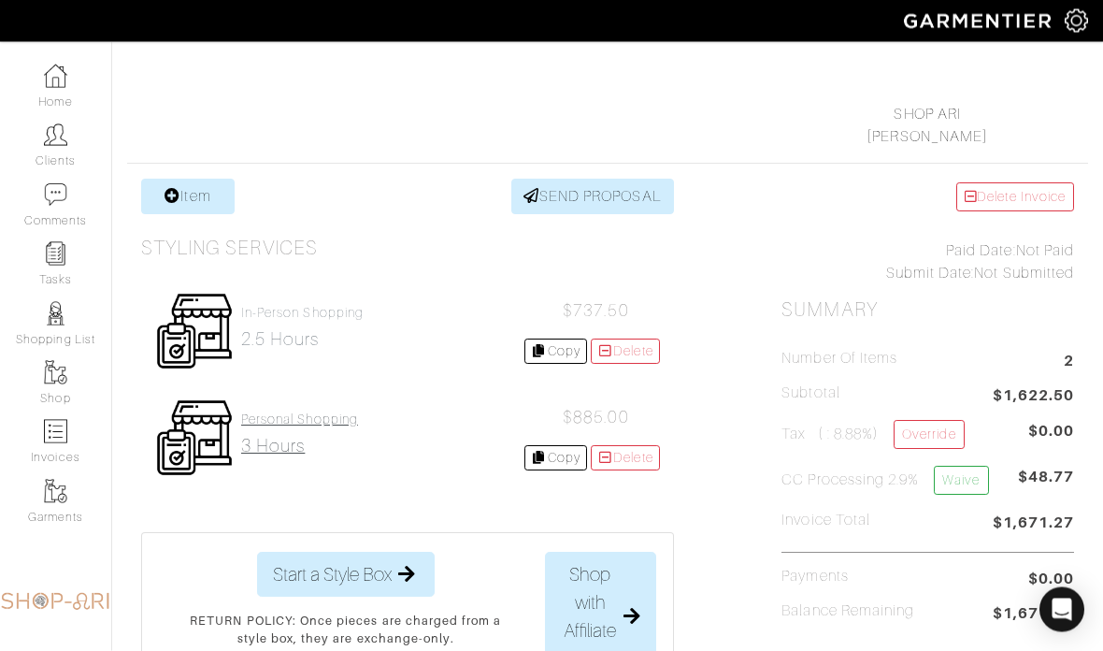
scroll to position [246, 0]
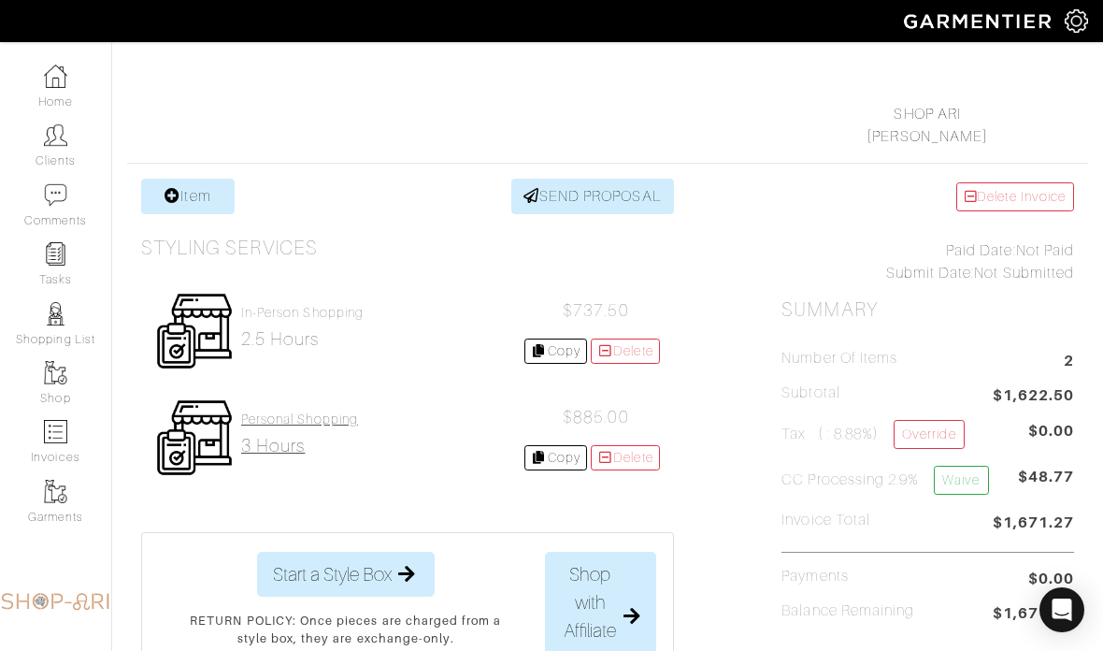
click at [336, 421] on h4 "Personal Shopping" at bounding box center [299, 419] width 117 height 16
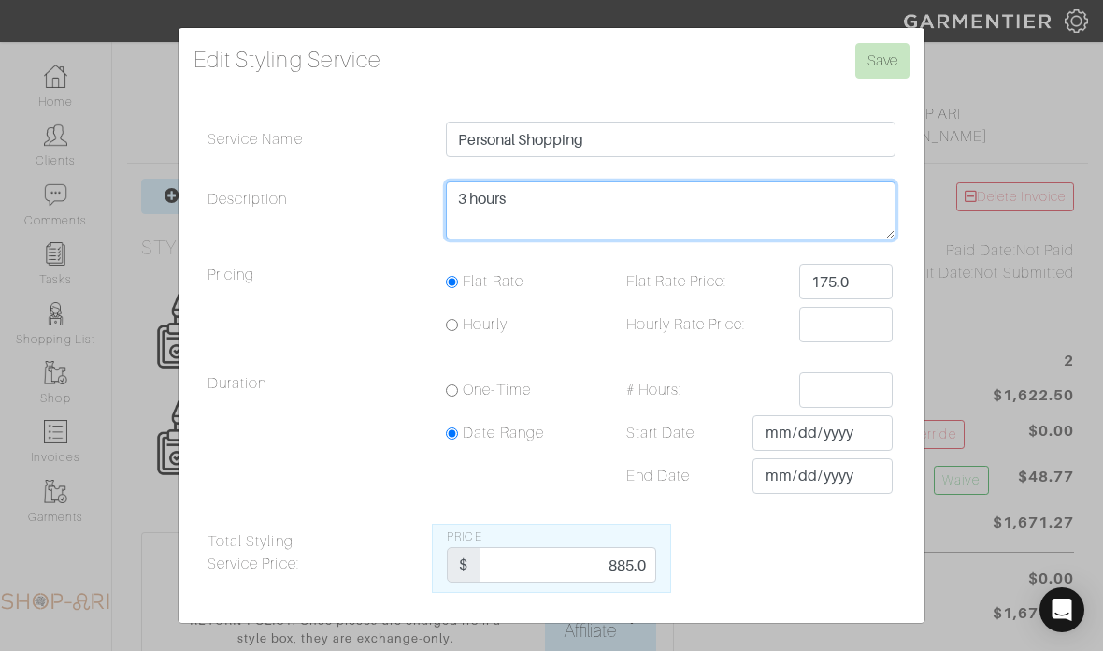
click at [697, 239] on textarea "3 hours" at bounding box center [671, 210] width 450 height 58
type textarea "3 hours 20 mins"
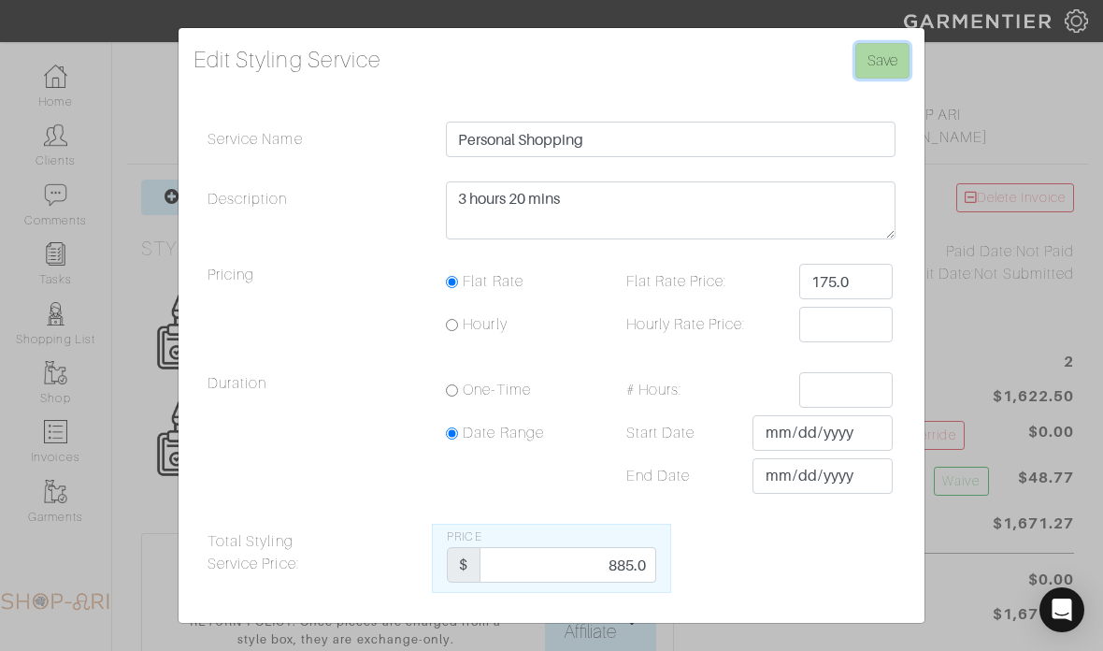
click at [891, 79] on input "Save" at bounding box center [883, 61] width 54 height 36
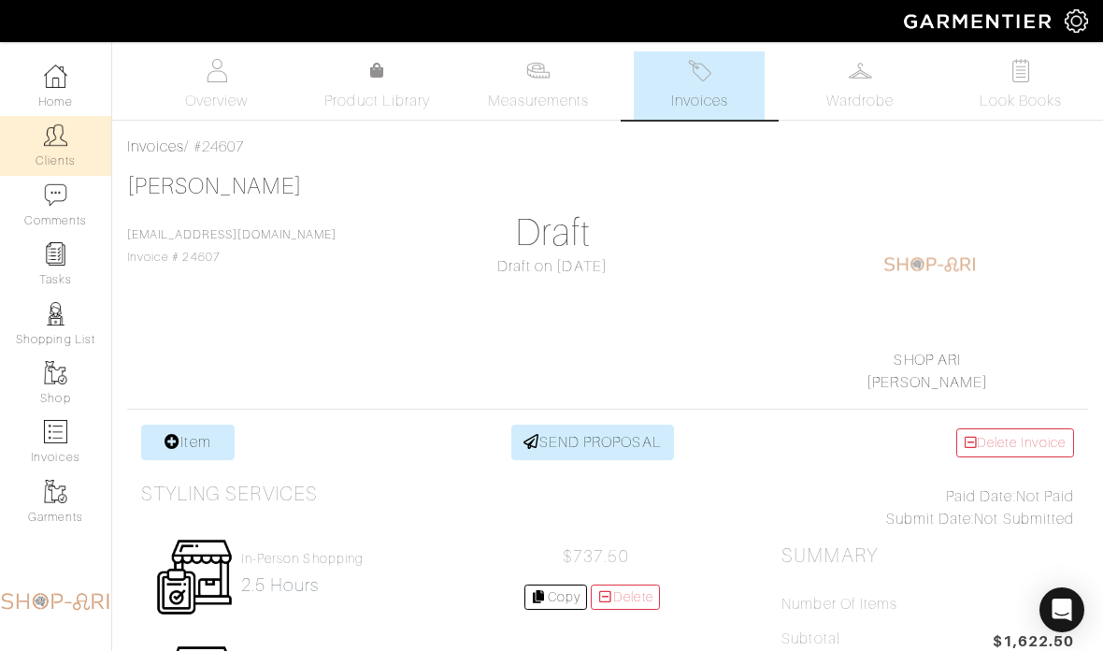
click at [84, 135] on link "Clients" at bounding box center [55, 145] width 111 height 59
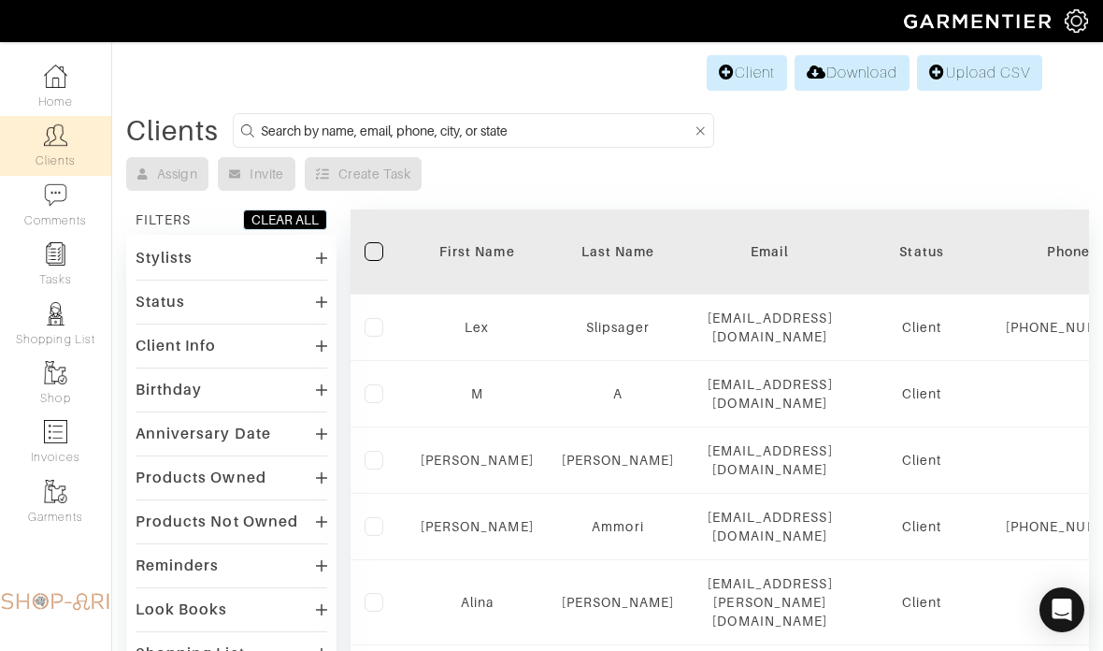
click at [424, 124] on input at bounding box center [476, 130] width 431 height 23
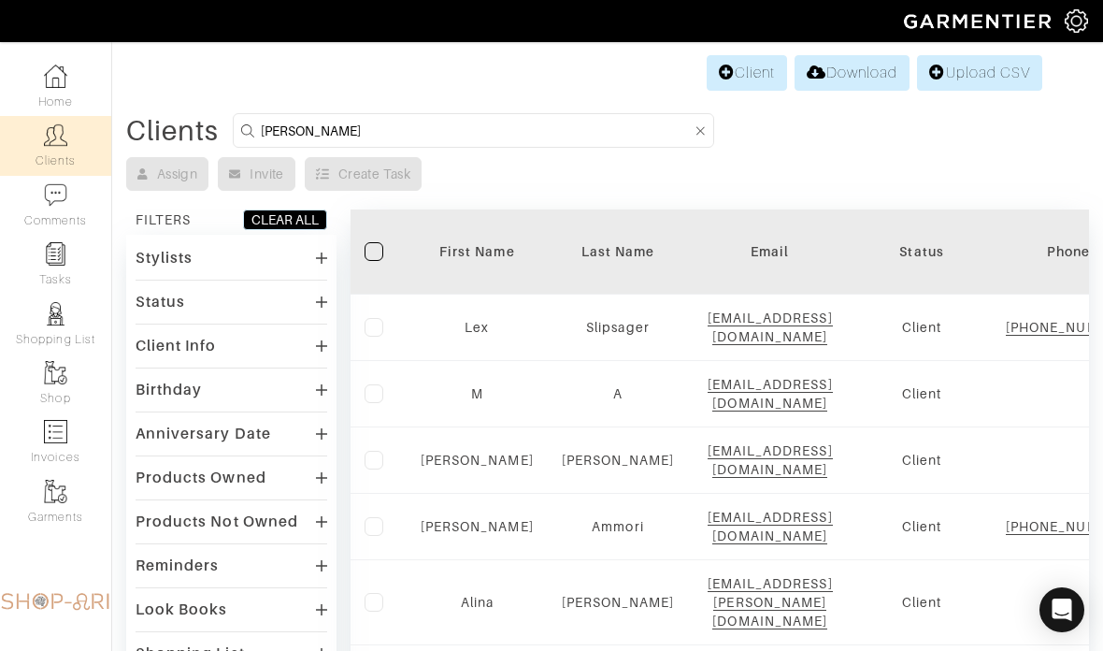
type input "Cheryl"
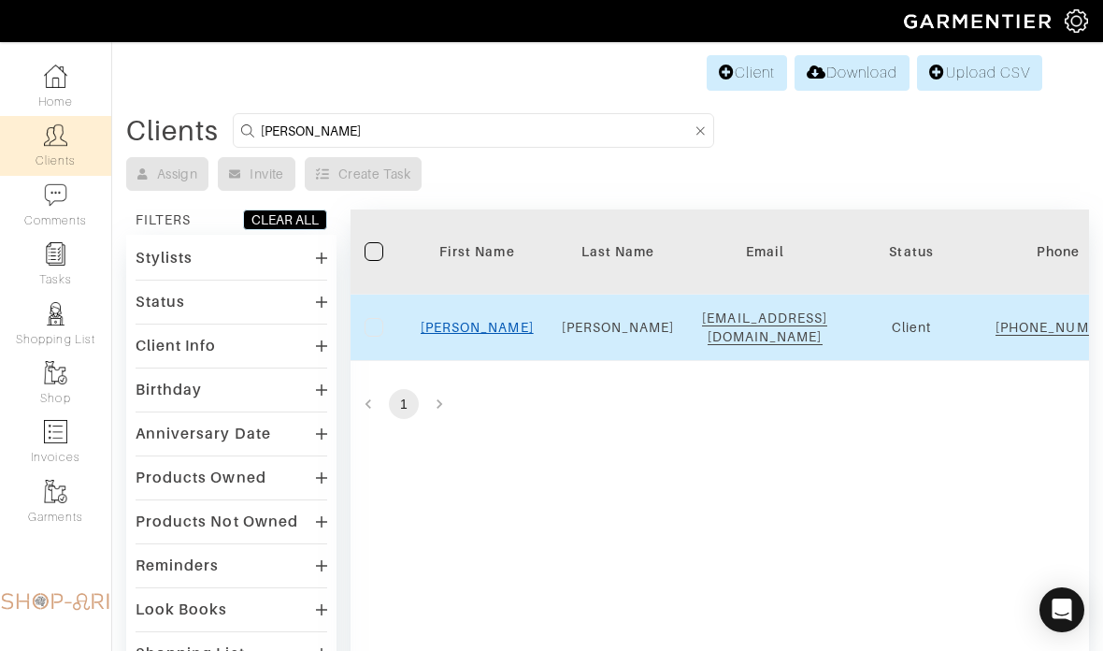
click at [481, 335] on link "Cheryl" at bounding box center [477, 327] width 113 height 15
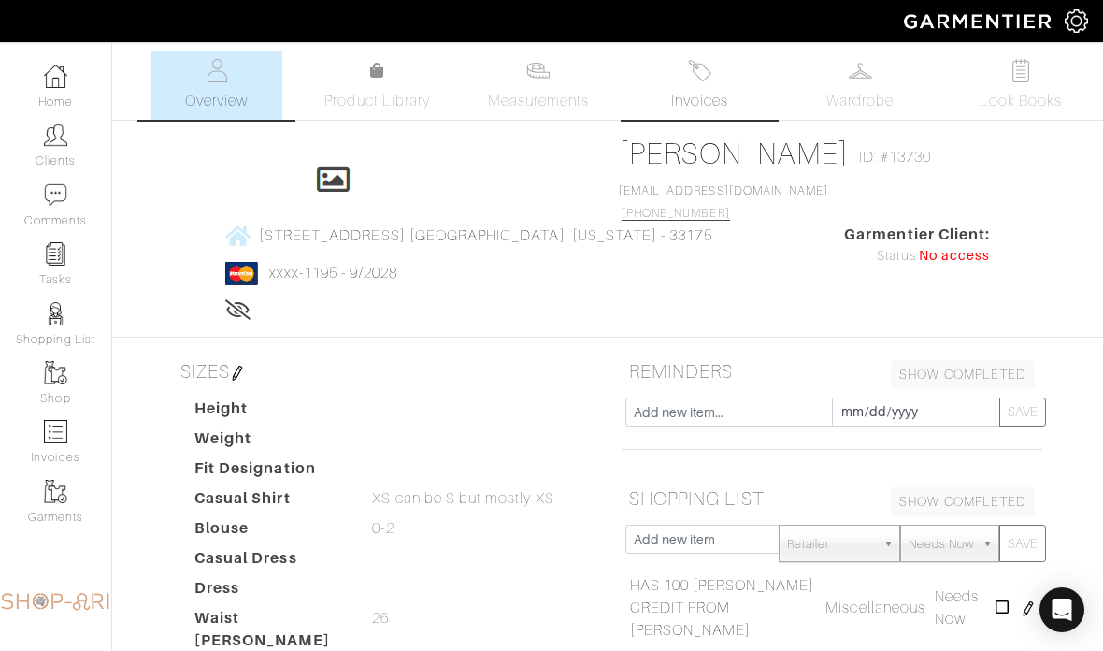
click at [695, 103] on span "Invoices" at bounding box center [699, 101] width 57 height 22
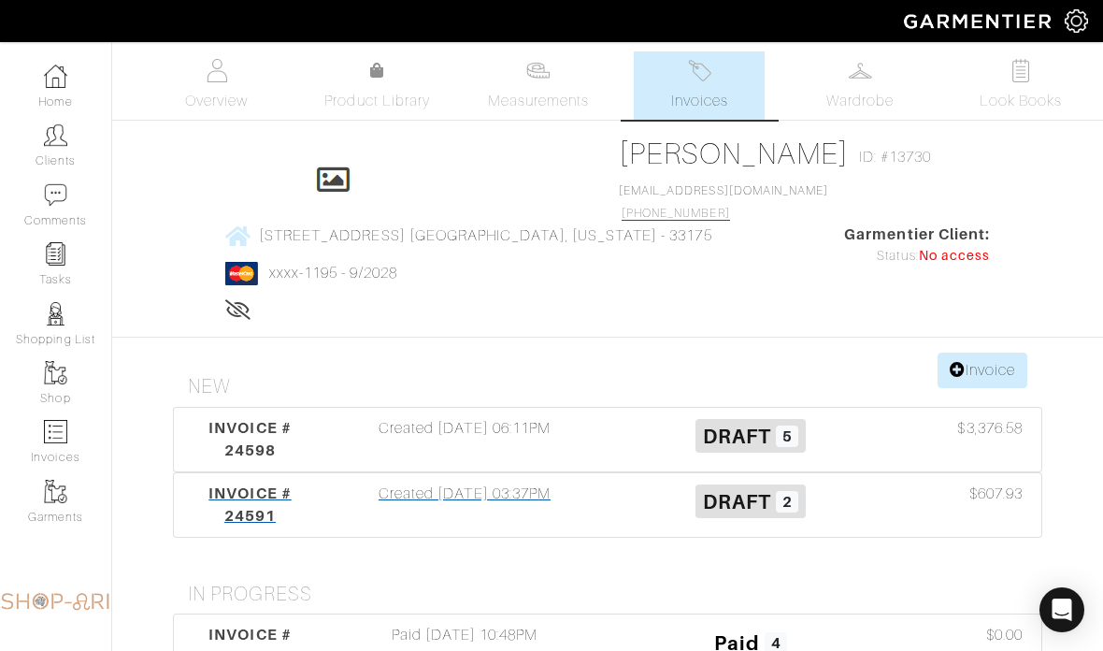
click at [522, 482] on div "Created [DATE] 03:37PM" at bounding box center [465, 504] width 286 height 45
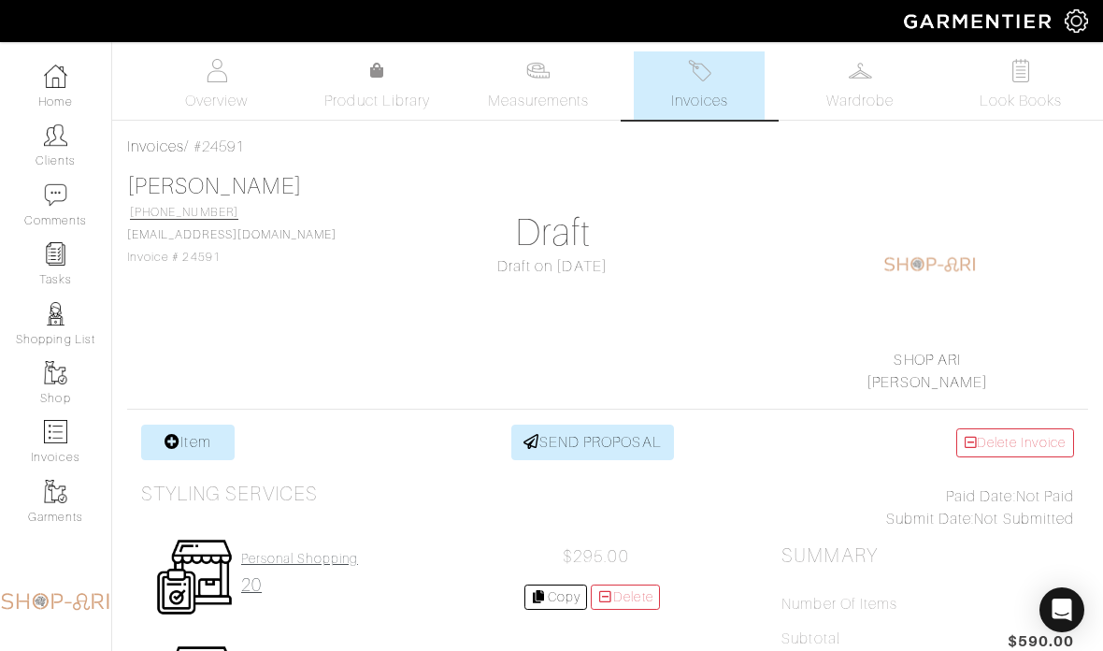
click at [316, 560] on h4 "Personal Shopping" at bounding box center [299, 559] width 117 height 16
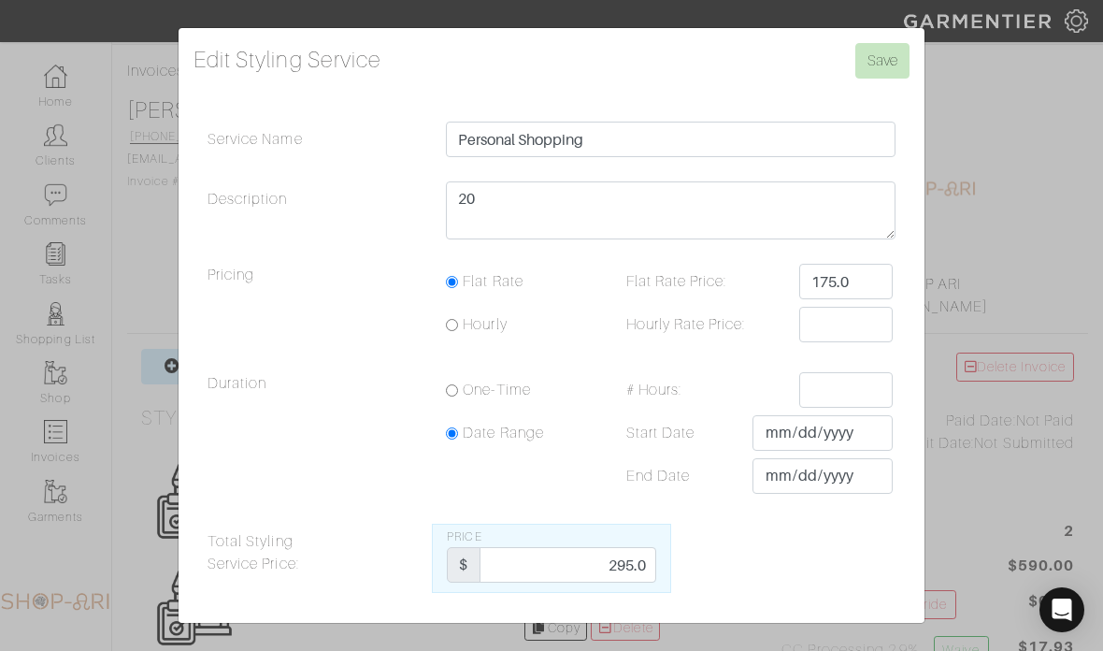
scroll to position [77, 0]
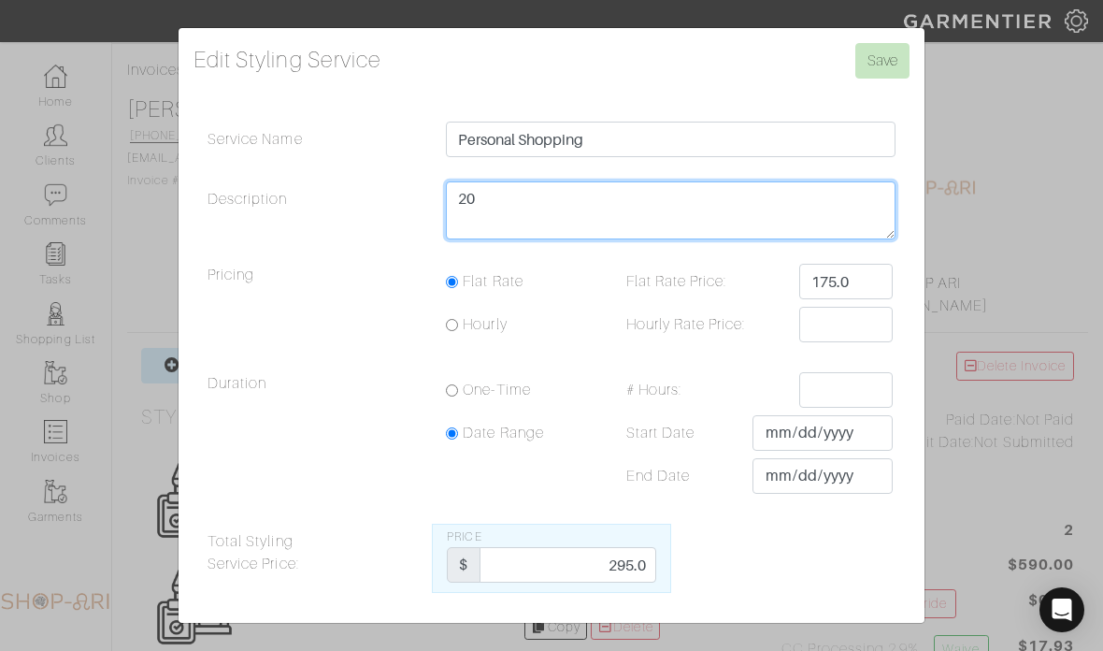
click at [640, 239] on textarea "20" at bounding box center [671, 210] width 450 height 58
type textarea "35"
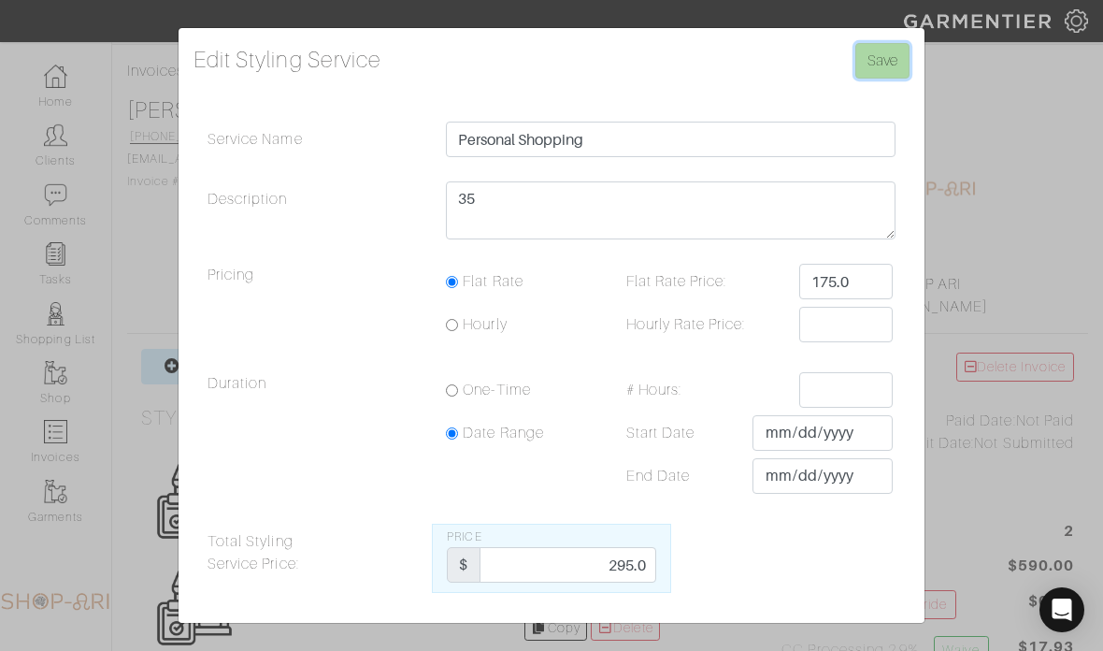
click at [882, 79] on input "Save" at bounding box center [883, 61] width 54 height 36
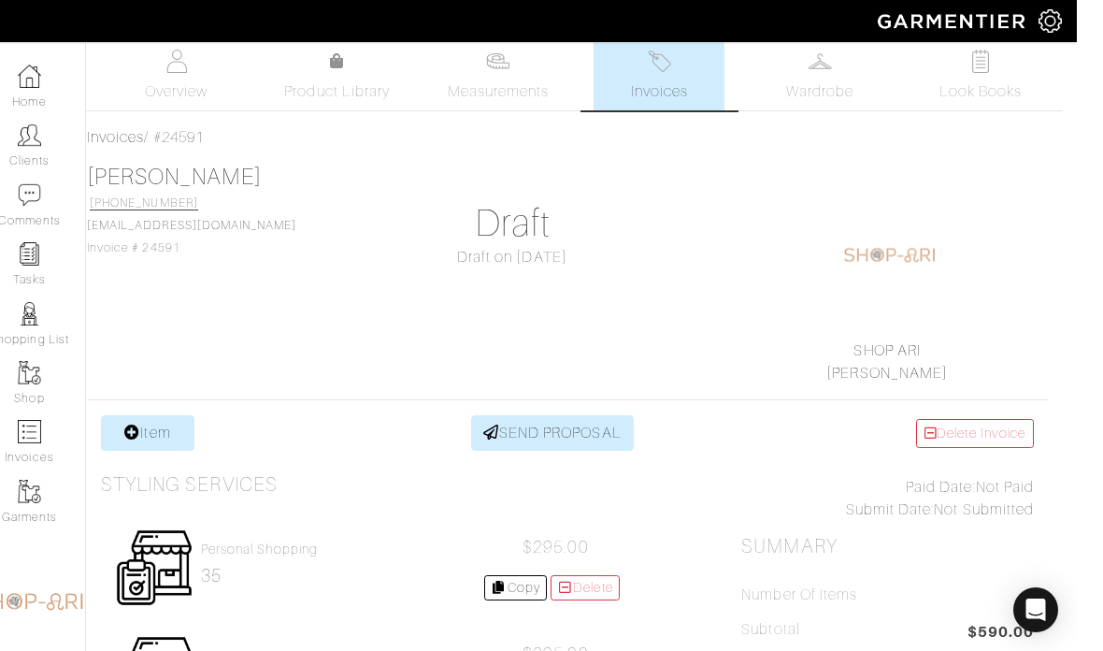
scroll to position [0, 14]
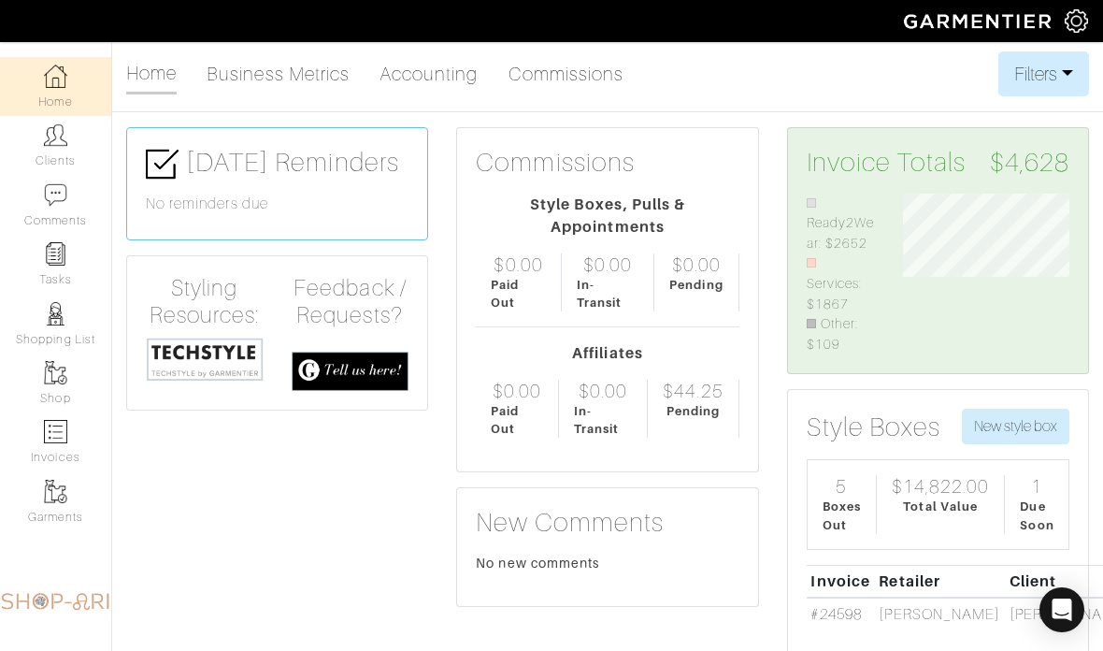
scroll to position [157, 194]
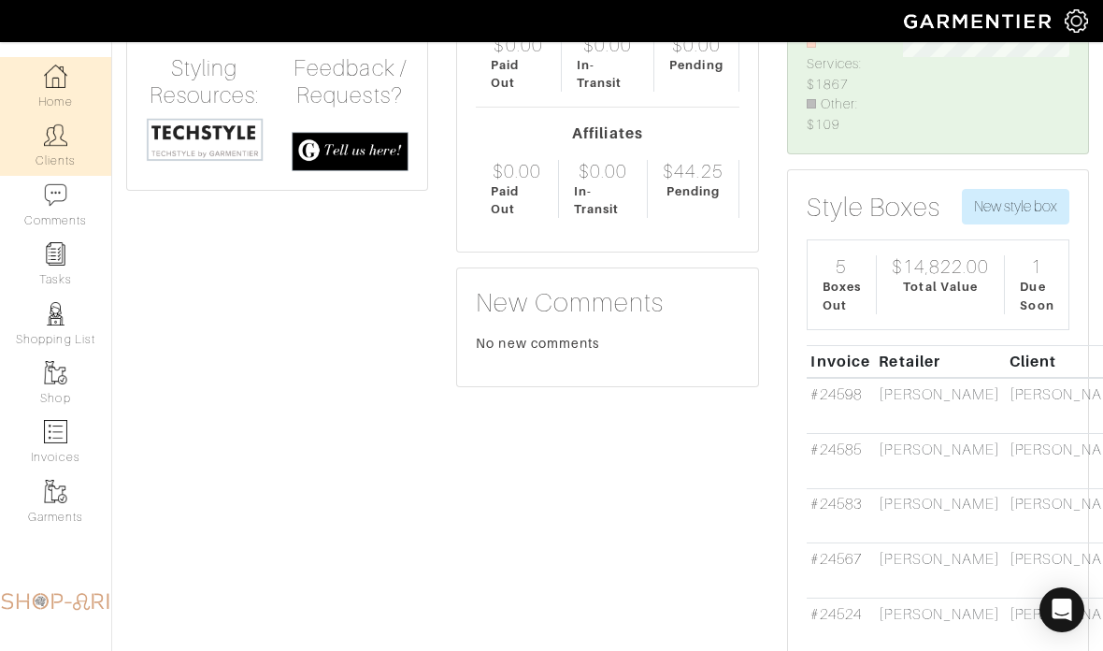
click at [97, 137] on link "Clients" at bounding box center [55, 145] width 111 height 59
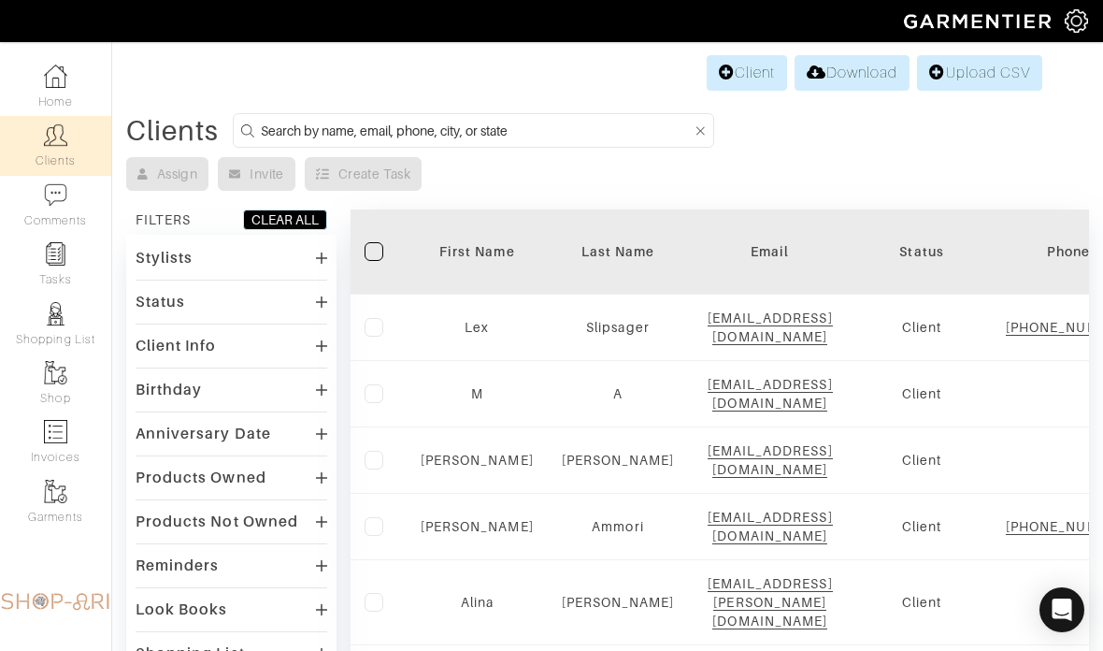
click at [555, 122] on input at bounding box center [476, 130] width 431 height 23
type input "[PERSON_NAME]"
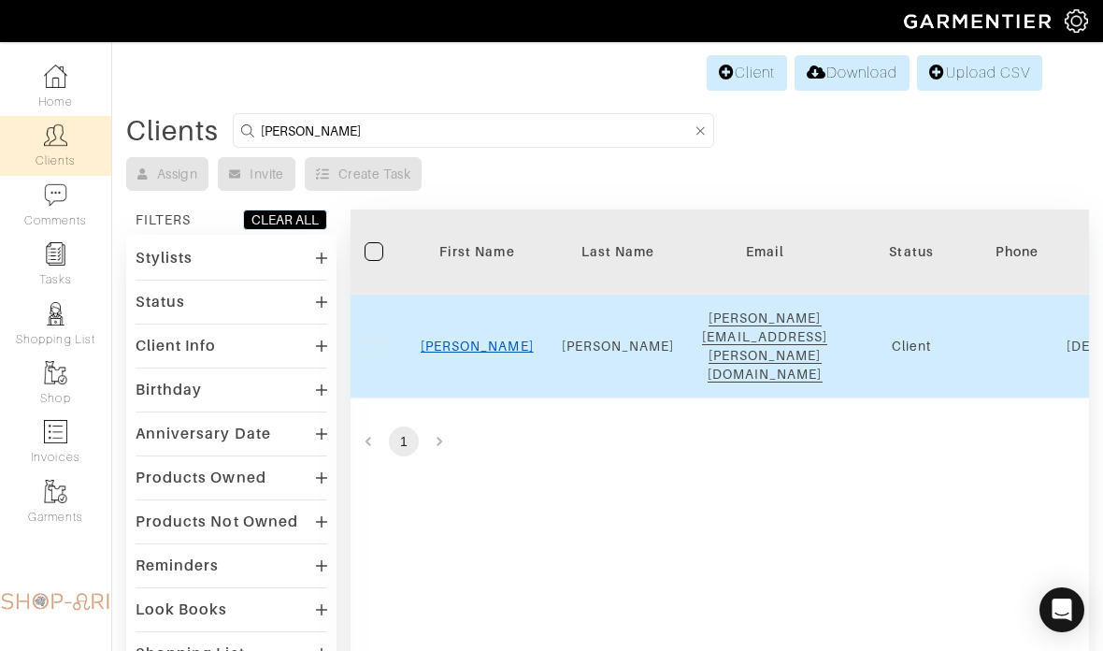
click at [459, 338] on link "[PERSON_NAME]" at bounding box center [477, 345] width 113 height 15
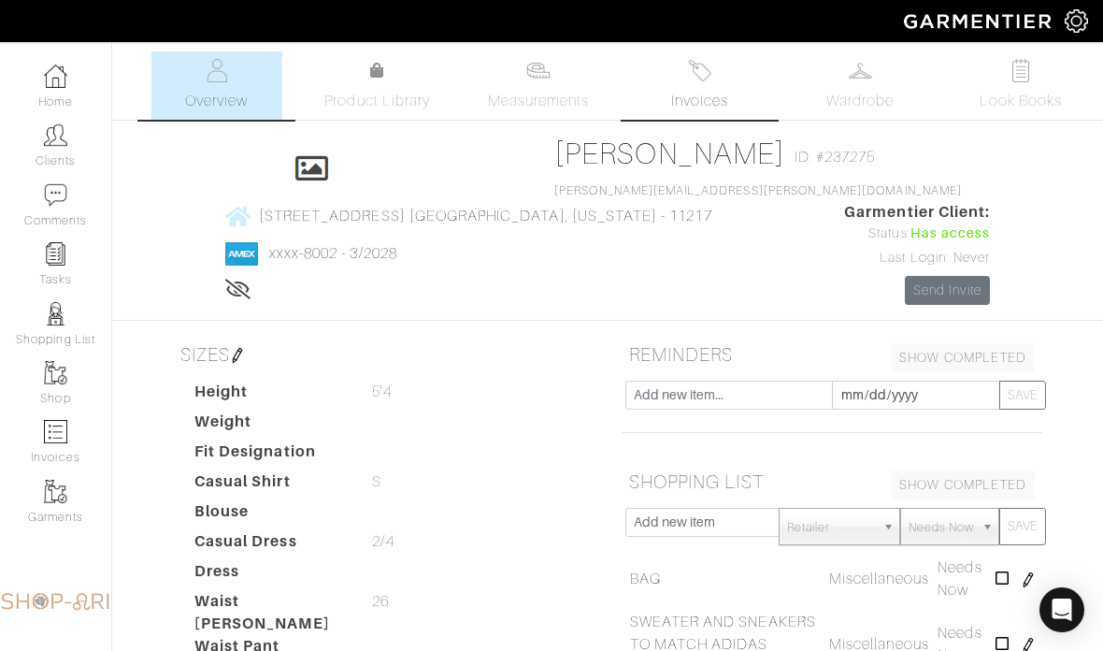
click at [688, 74] on img at bounding box center [699, 70] width 23 height 23
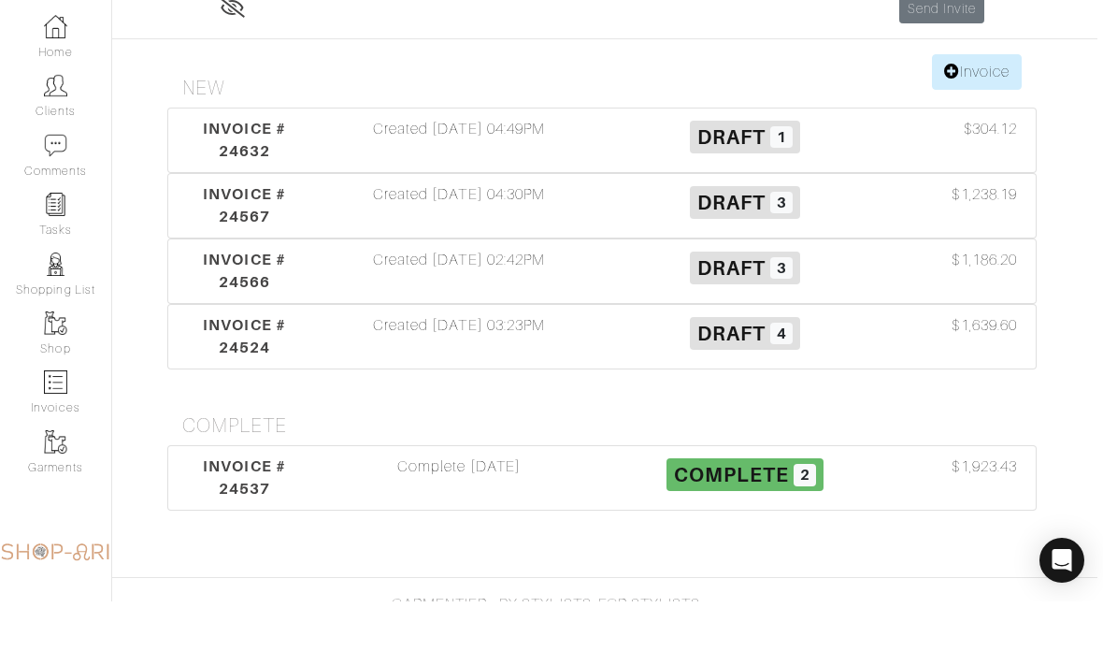
scroll to position [307, 7]
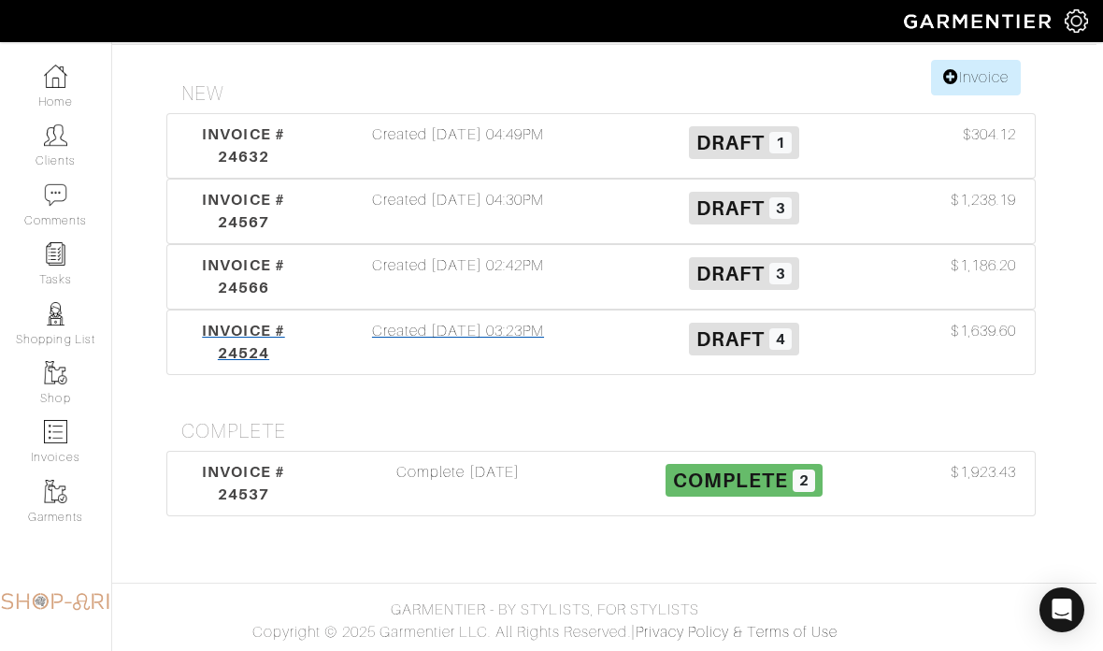
click at [520, 339] on div "Created [DATE] 03:23PM" at bounding box center [458, 342] width 286 height 45
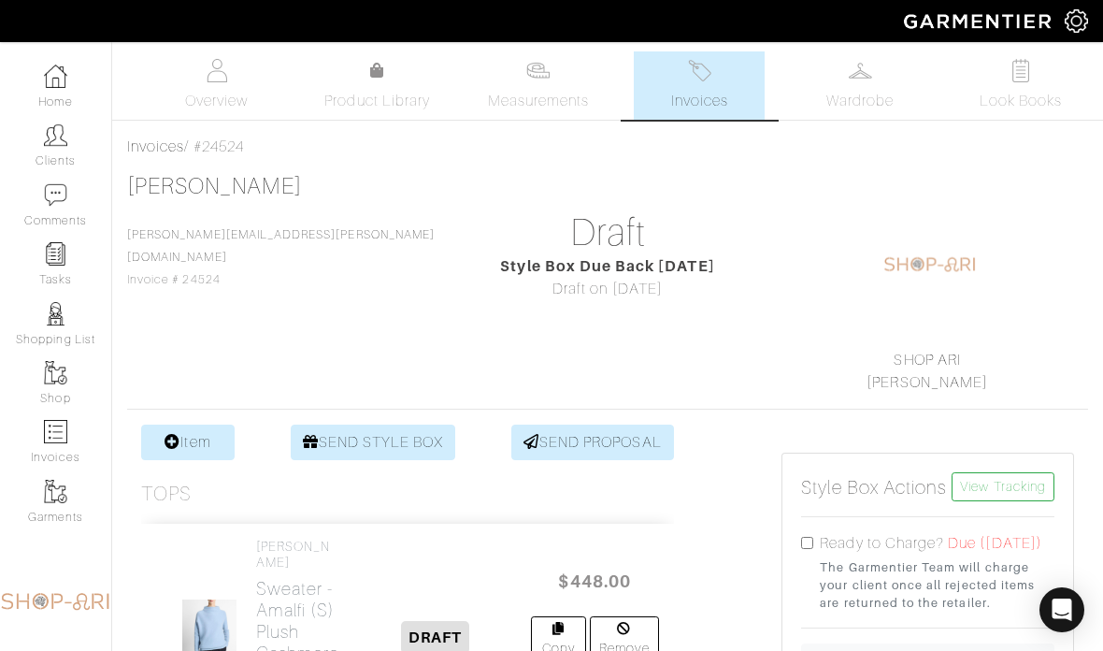
click at [703, 92] on span "Invoices" at bounding box center [699, 101] width 57 height 22
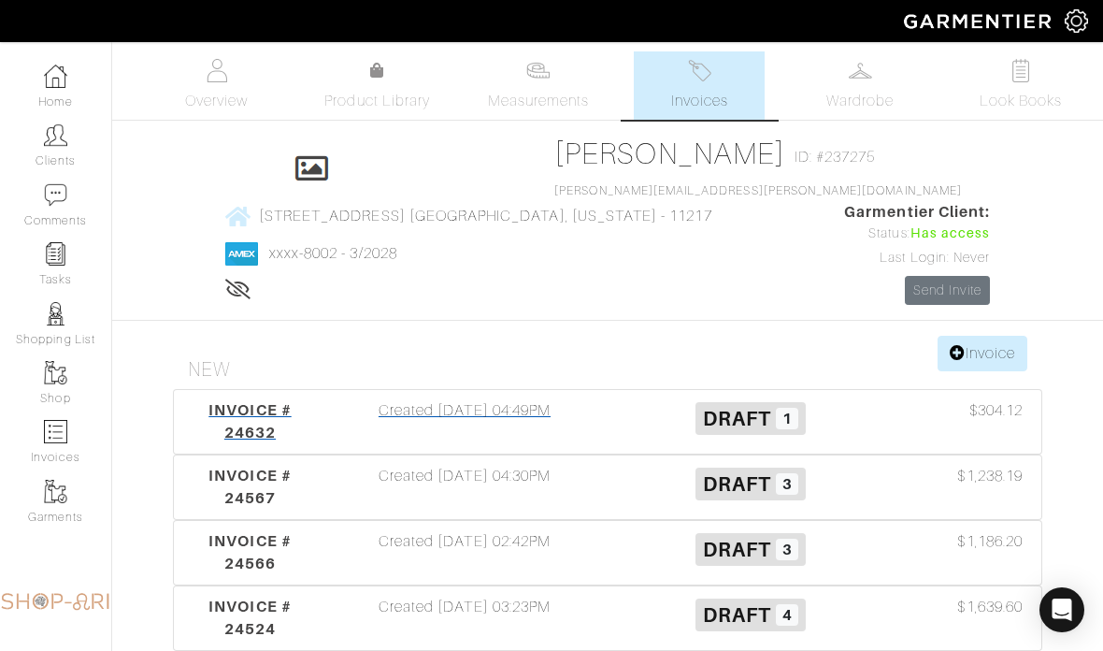
click at [485, 444] on div "Created [DATE] 04:49PM" at bounding box center [465, 421] width 286 height 45
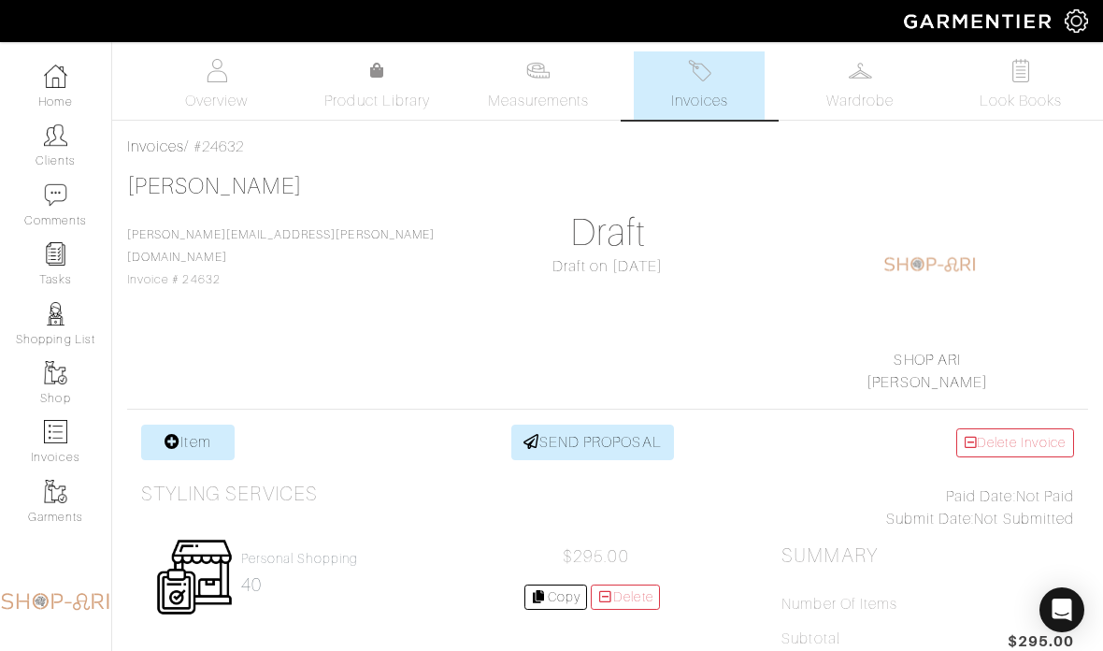
click at [688, 84] on link "Invoices" at bounding box center [699, 85] width 131 height 68
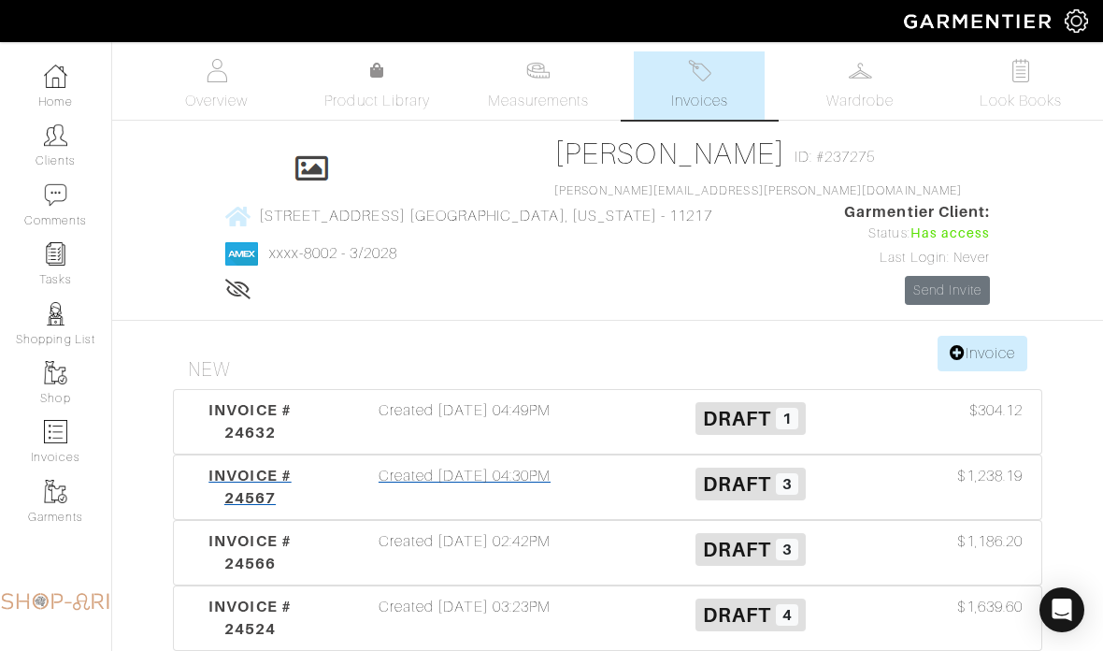
click at [493, 510] on div "Created [DATE] 04:30PM" at bounding box center [465, 487] width 286 height 45
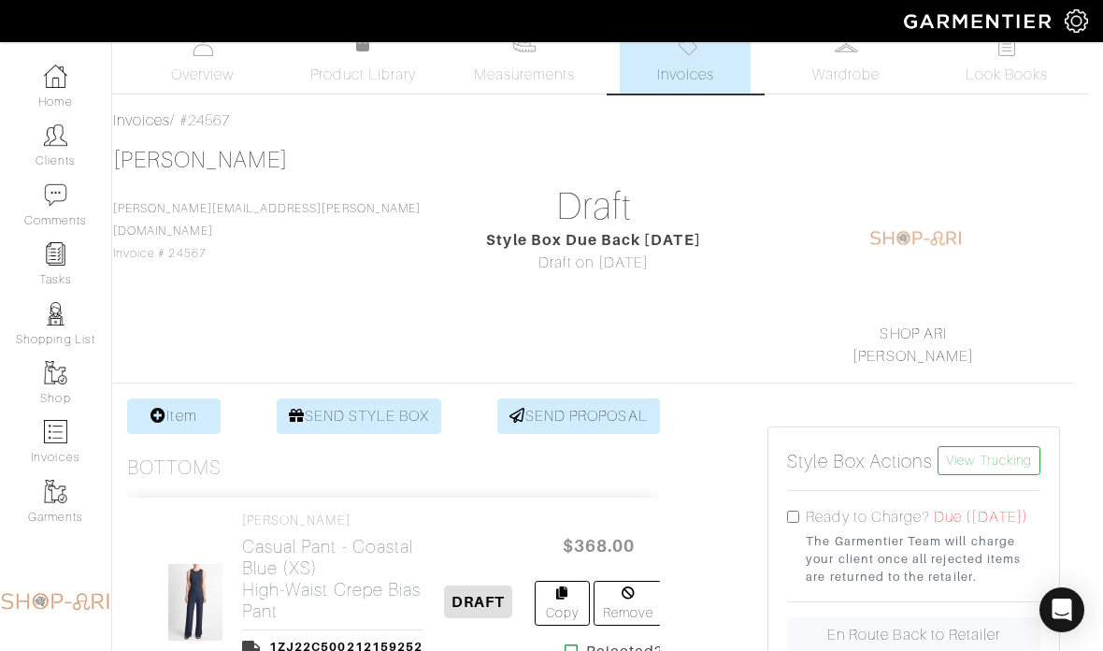
scroll to position [0, 14]
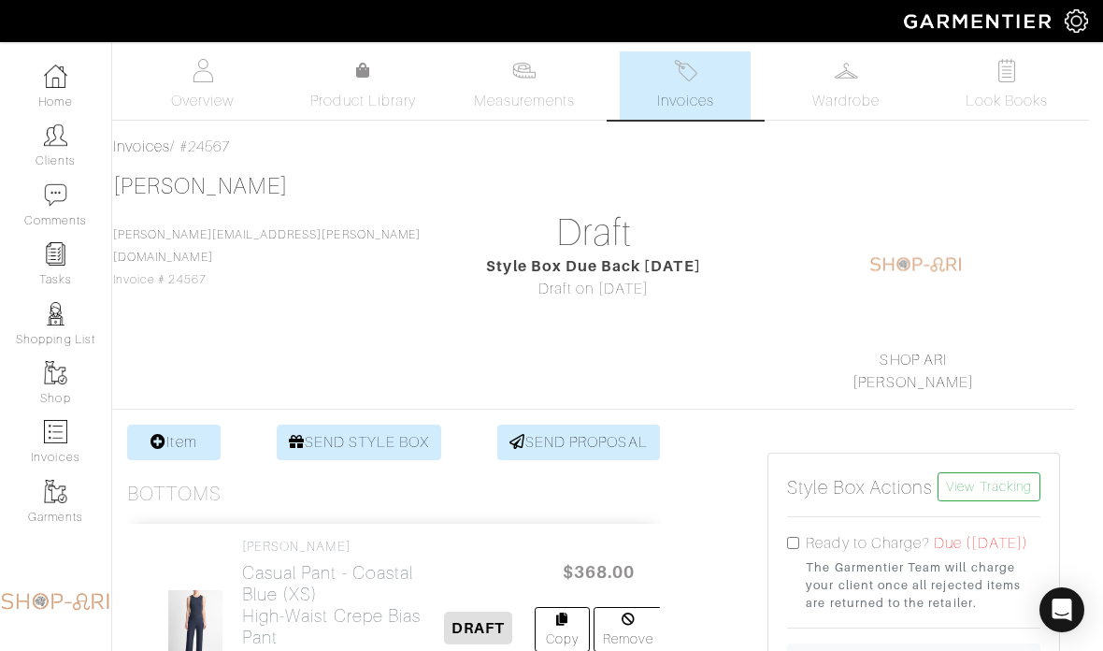
click at [692, 79] on img at bounding box center [685, 70] width 23 height 23
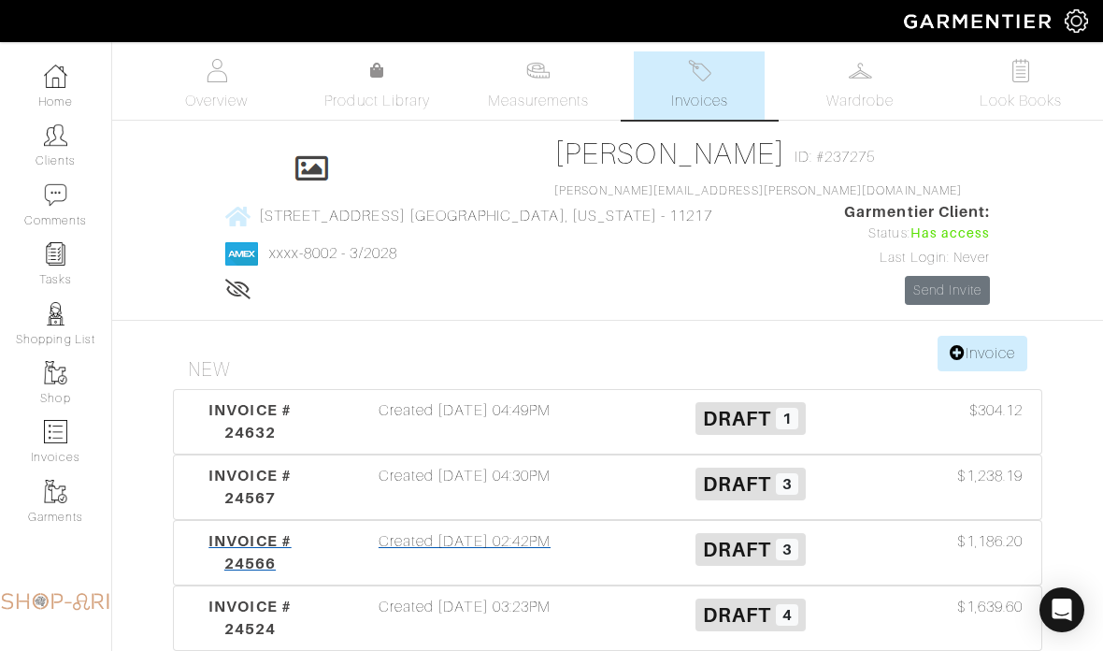
click at [539, 575] on div "Created [DATE] 02:42PM" at bounding box center [465, 552] width 286 height 45
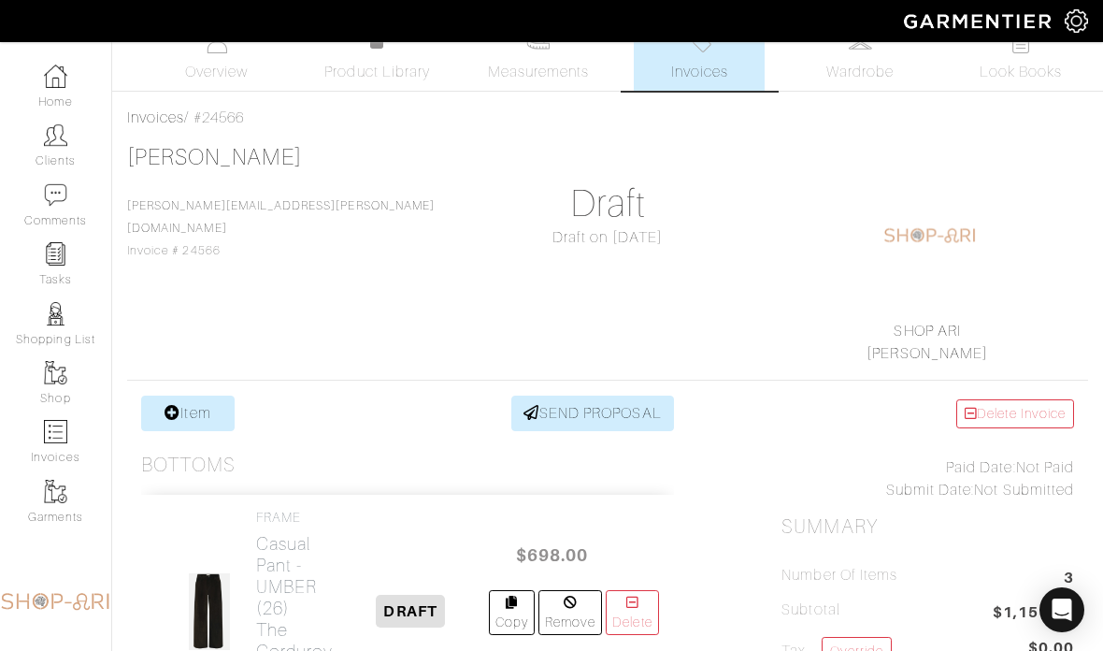
scroll to position [25, 0]
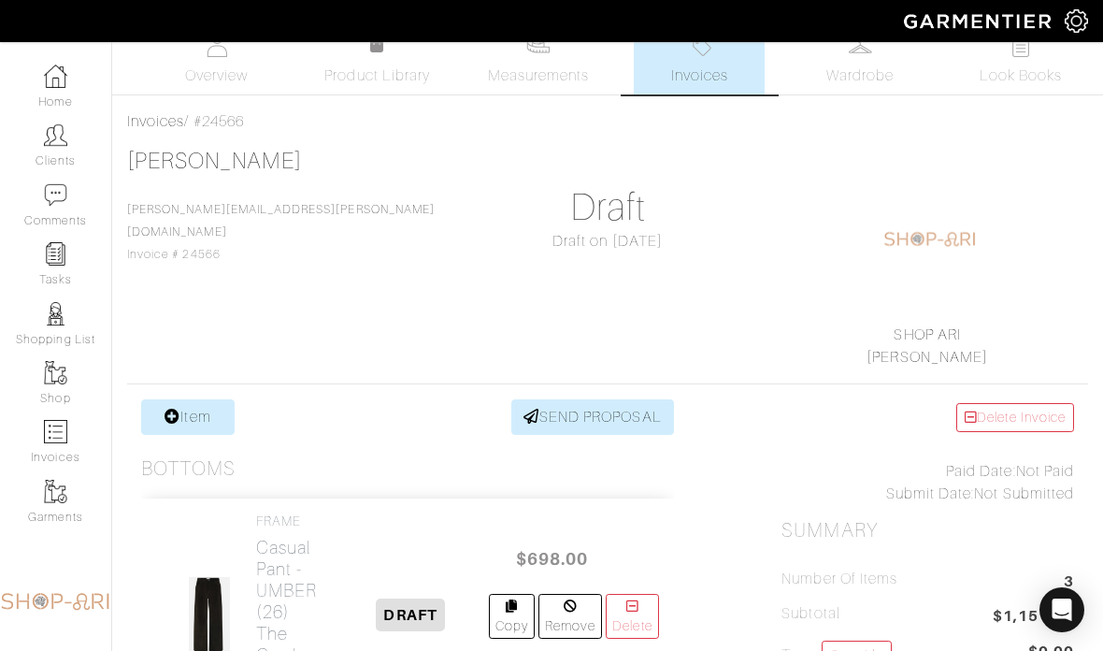
click at [728, 77] on span "Invoices" at bounding box center [699, 76] width 57 height 22
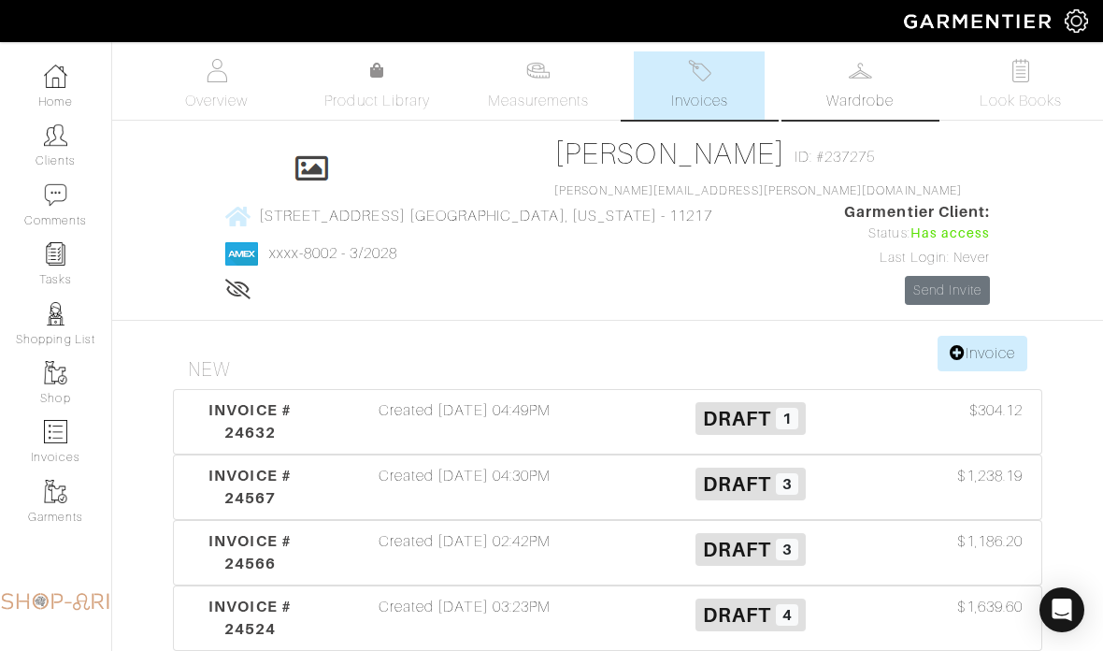
click at [860, 94] on span "Wardrobe" at bounding box center [860, 101] width 67 height 22
click at [221, 98] on span "Overview" at bounding box center [216, 101] width 63 height 22
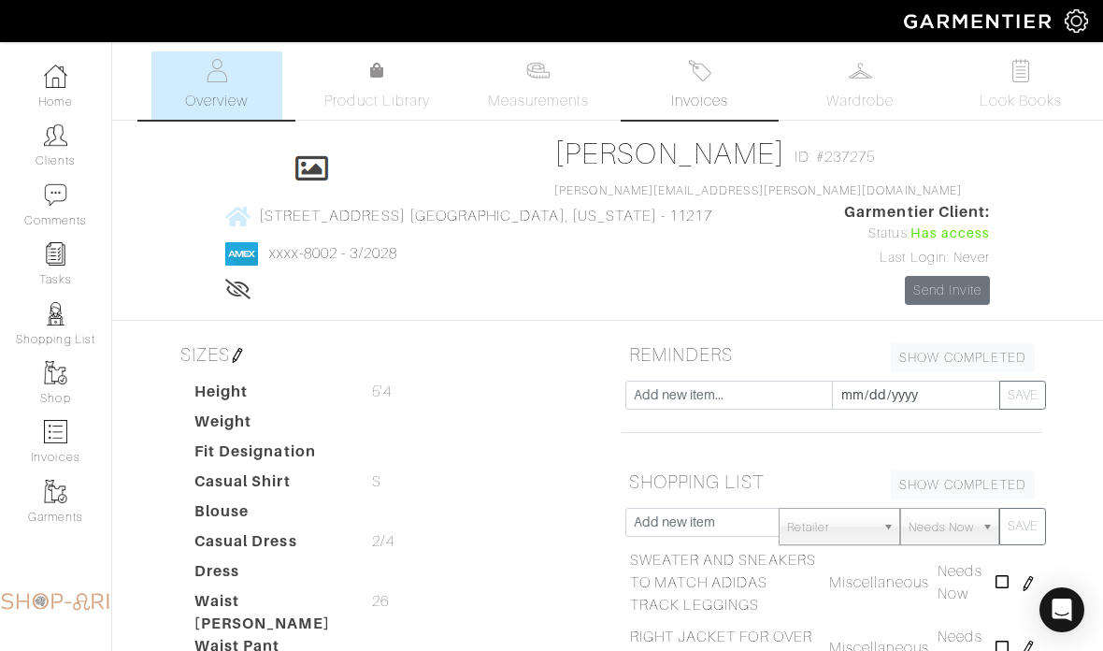
click at [722, 73] on link "Invoices" at bounding box center [699, 85] width 131 height 68
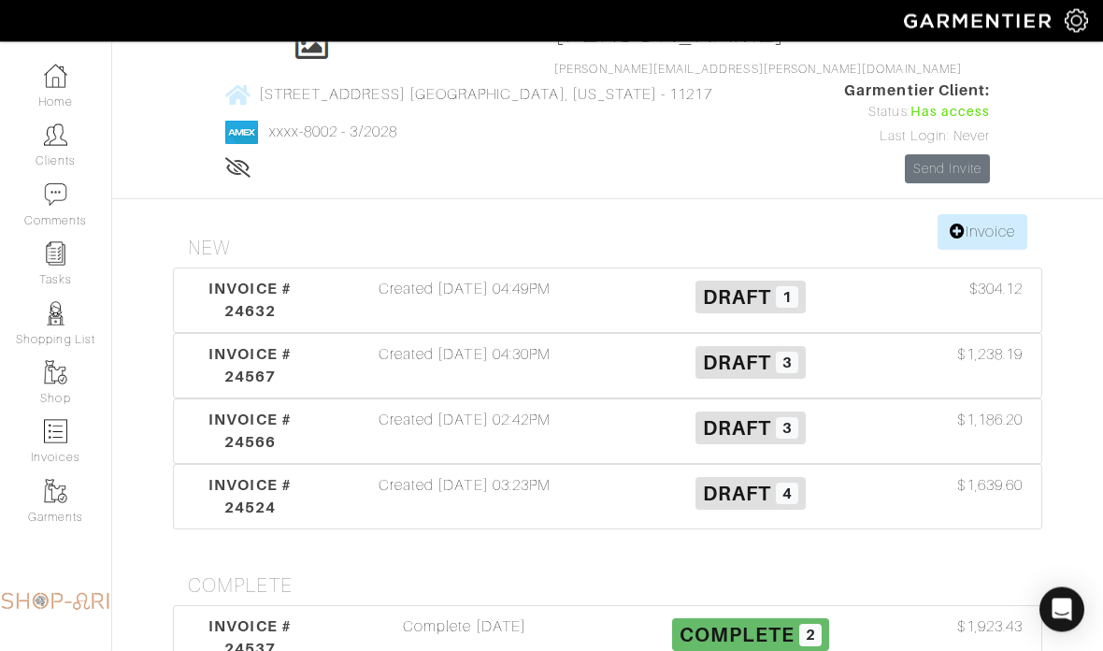
scroll to position [122, 0]
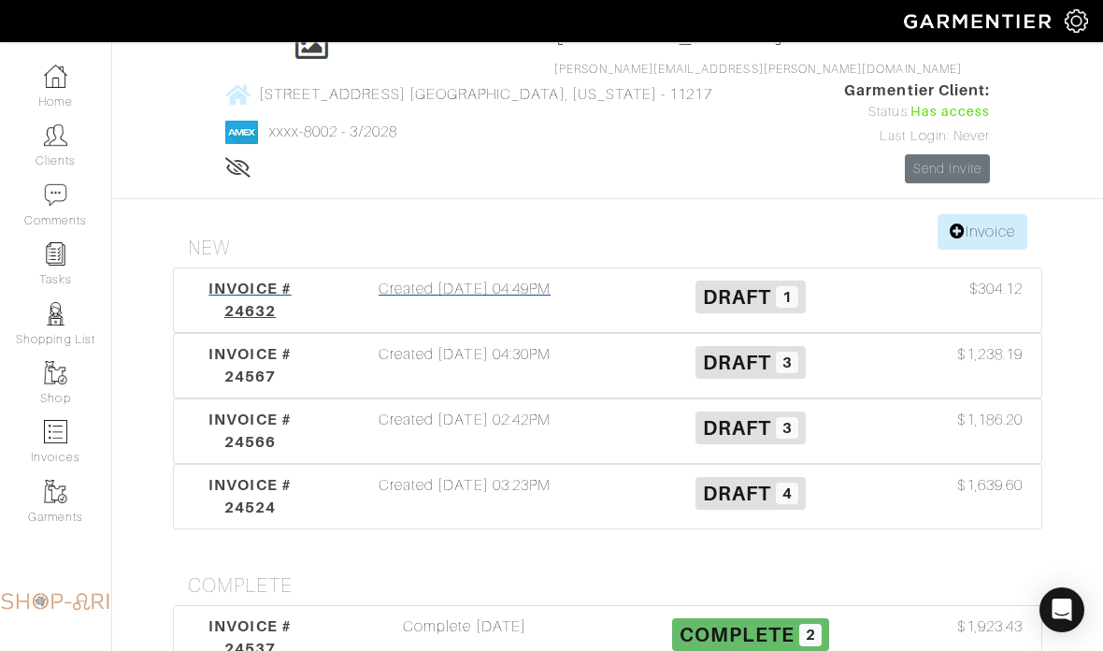
click at [488, 317] on div "Created [DATE] 04:49PM" at bounding box center [465, 300] width 286 height 45
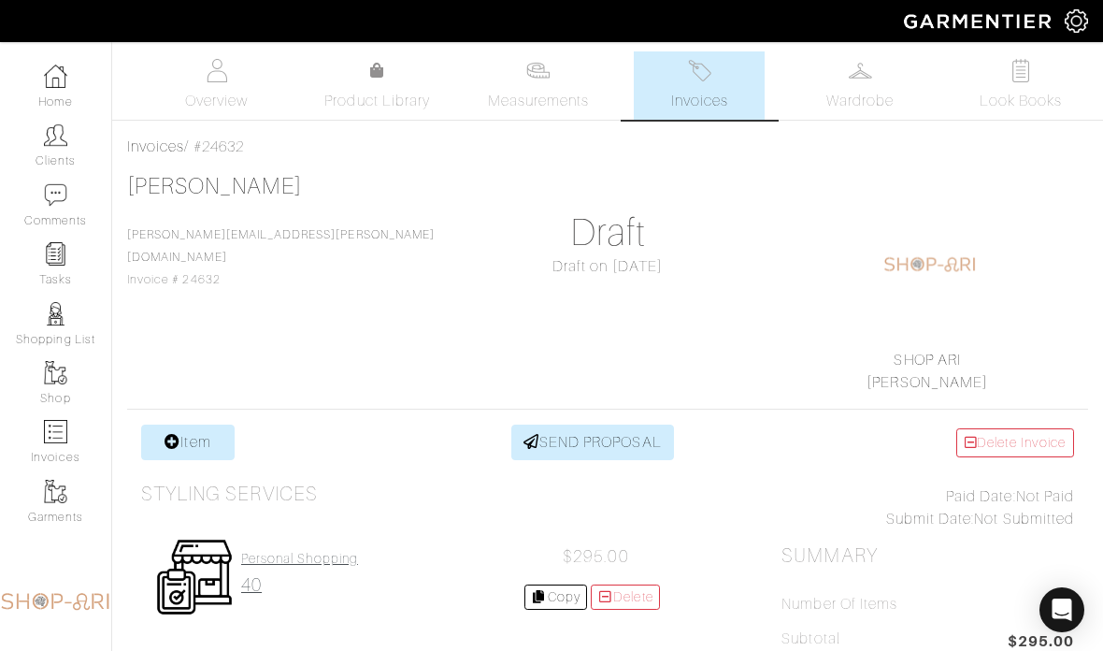
click at [298, 568] on link "Personal Shopping 40" at bounding box center [299, 573] width 117 height 45
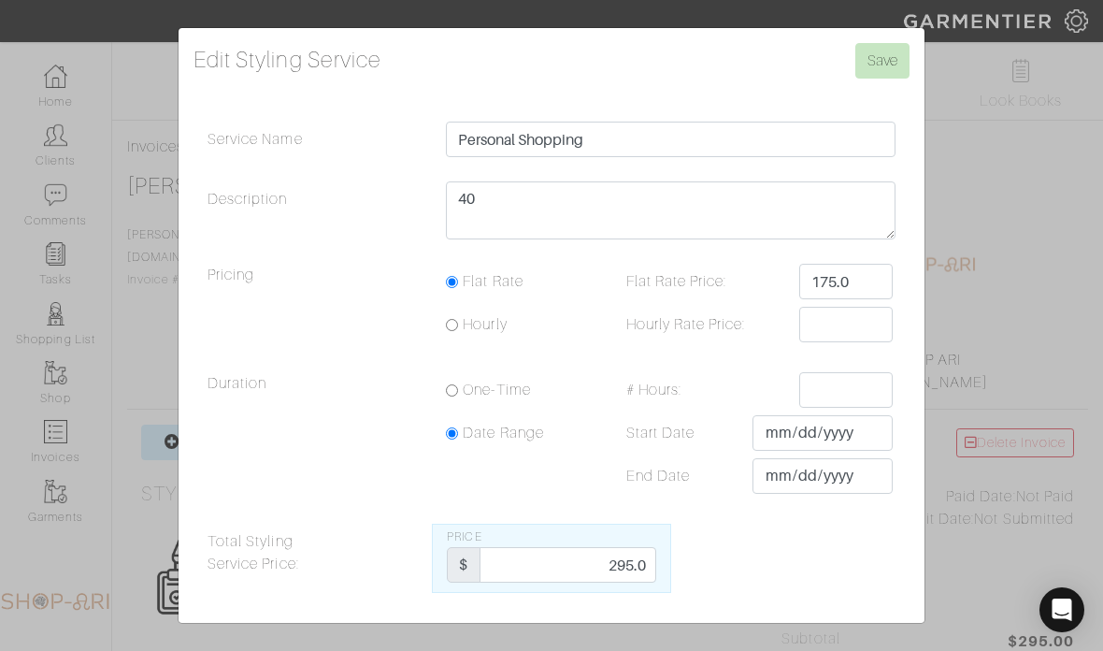
click at [685, 293] on div "Service Name Personal Shopping Description 40 Pricing Flat Rate Flat Rate Price…" at bounding box center [552, 357] width 716 height 471
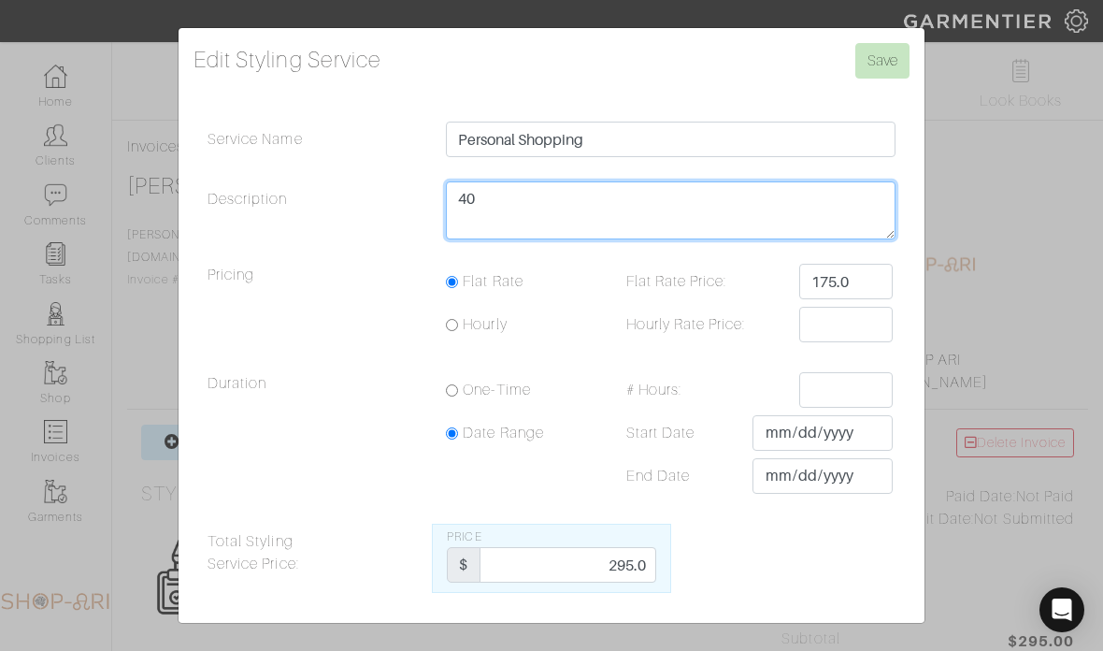
click at [644, 239] on textarea "40" at bounding box center [671, 210] width 450 height 58
type textarea "1 hour 30 mins"
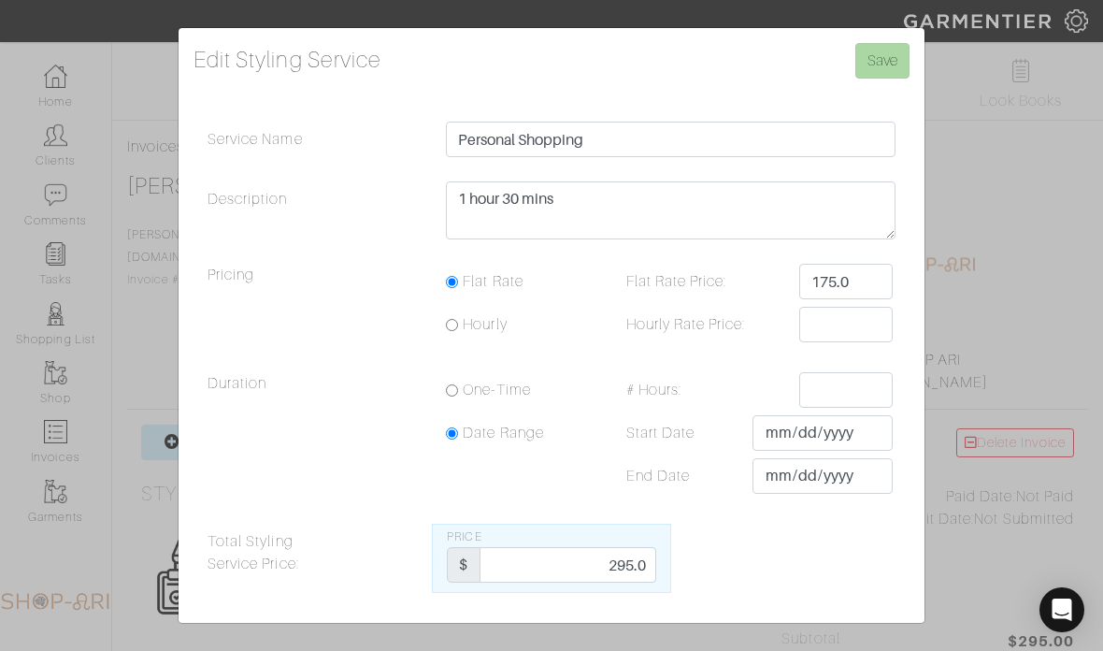
click at [886, 79] on input "Save" at bounding box center [883, 61] width 54 height 36
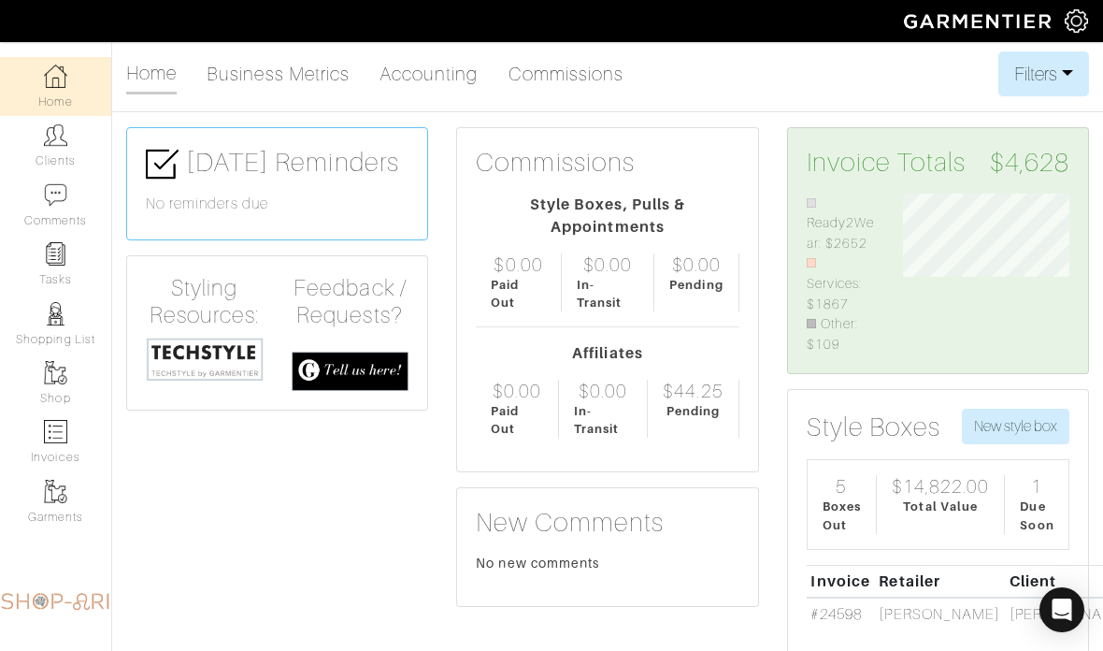
scroll to position [157, 194]
click at [59, 144] on img at bounding box center [55, 134] width 23 height 23
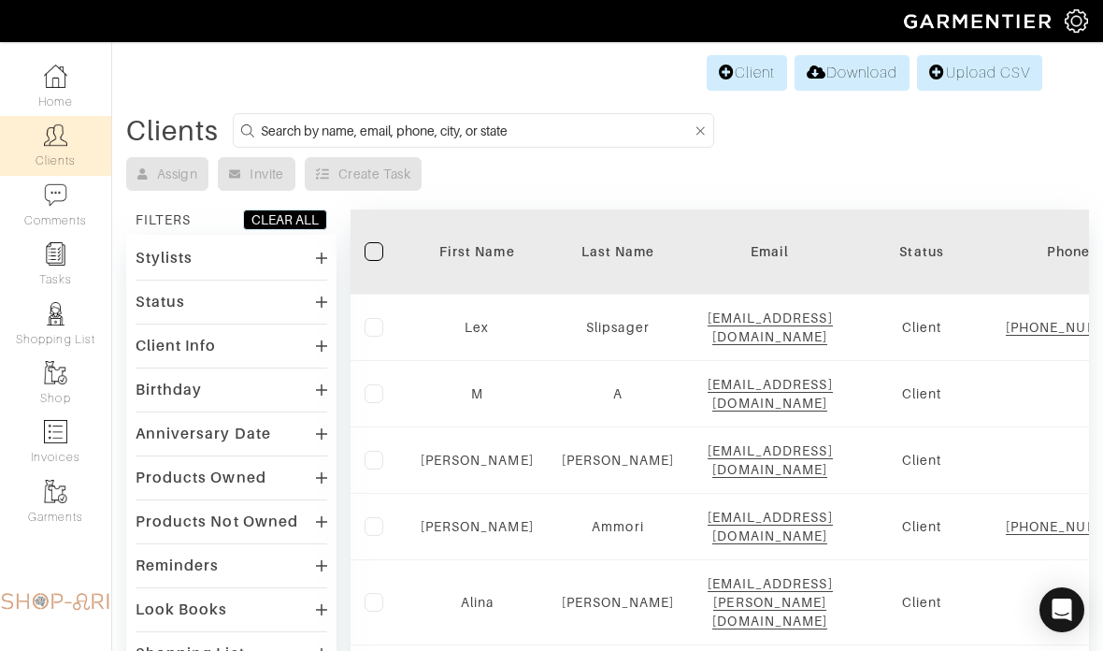
click at [525, 127] on input at bounding box center [476, 130] width 431 height 23
